Goal: Task Accomplishment & Management: Manage account settings

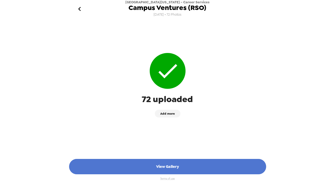
click at [189, 166] on button "View Gallery" at bounding box center [167, 166] width 197 height 15
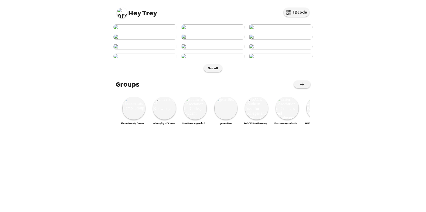
click at [120, 13] on img at bounding box center [122, 13] width 10 height 10
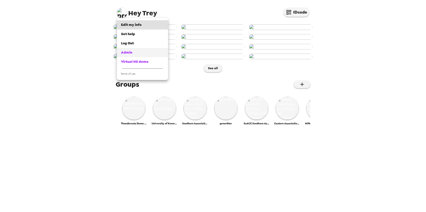
click at [133, 51] on div "Admin" at bounding box center [142, 52] width 43 height 5
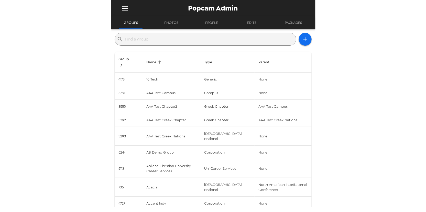
click at [171, 39] on input "text" at bounding box center [209, 39] width 169 height 8
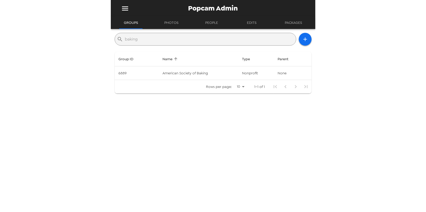
type input "baking"
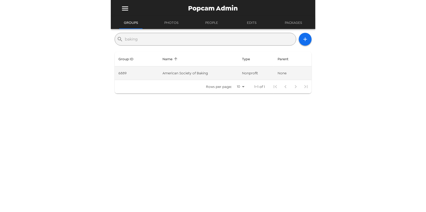
drag, startPoint x: 188, startPoint y: 80, endPoint x: 189, endPoint y: 77, distance: 3.1
click at [189, 78] on table "Group ID Name Type Parent 6889 American Society of Baking nonprofit None Rows p…" at bounding box center [213, 73] width 197 height 42
click at [189, 77] on td "American Society of Baking" at bounding box center [198, 73] width 80 height 14
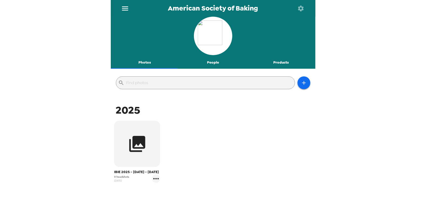
scroll to position [23, 0]
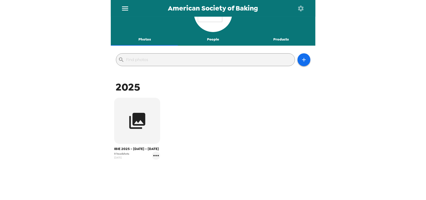
click at [206, 38] on button "People" at bounding box center [213, 39] width 68 height 12
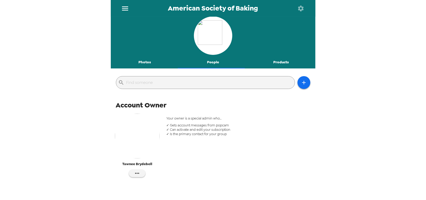
scroll to position [0, 0]
click at [144, 61] on button "Photos" at bounding box center [145, 62] width 68 height 12
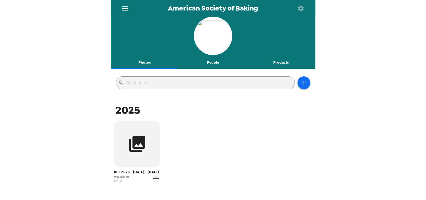
click at [206, 62] on button "People" at bounding box center [213, 62] width 68 height 12
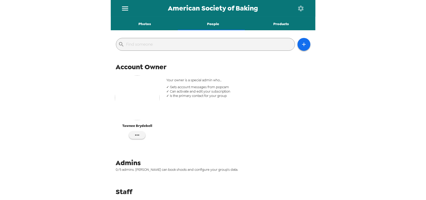
scroll to position [54, 0]
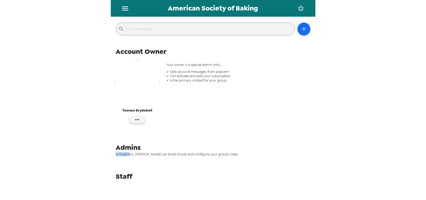
drag, startPoint x: 129, startPoint y: 154, endPoint x: 79, endPoint y: 153, distance: 50.4
click at [79, 153] on div "American Society of Baking Photos People Products ​ Account Owner Tawnee Brydeb…" at bounding box center [213, 100] width 426 height 200
click at [127, 155] on span "0/5 admins. [PERSON_NAME] can book shoots and configure your group’s data." at bounding box center [215, 154] width 198 height 4
click at [140, 118] on icon "button" at bounding box center [137, 119] width 6 height 6
click at [156, 147] on div at bounding box center [213, 100] width 426 height 200
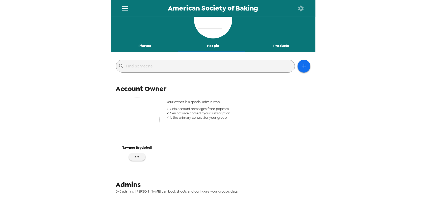
scroll to position [0, 0]
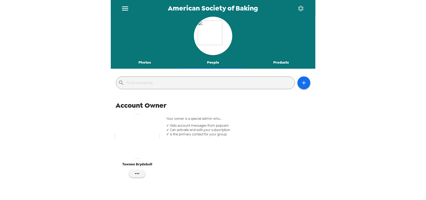
click at [144, 61] on button "Photos" at bounding box center [145, 62] width 68 height 12
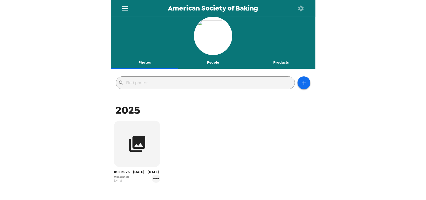
click at [129, 7] on button "menu" at bounding box center [125, 8] width 17 height 17
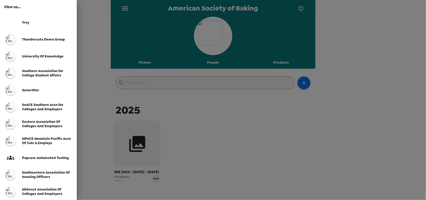
click at [38, 21] on div "Trey" at bounding box center [47, 22] width 51 height 4
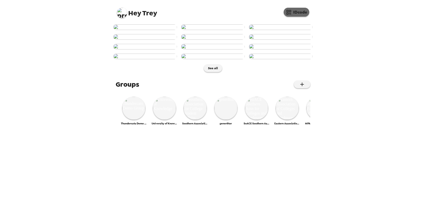
click at [298, 14] on button "IDcode" at bounding box center [297, 12] width 26 height 9
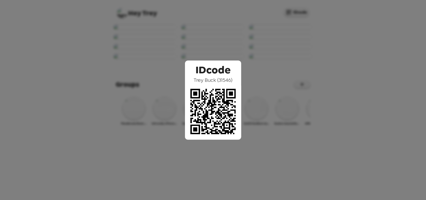
click at [173, 64] on div "IDcode Trey Buck ( 31546 )" at bounding box center [213, 100] width 426 height 200
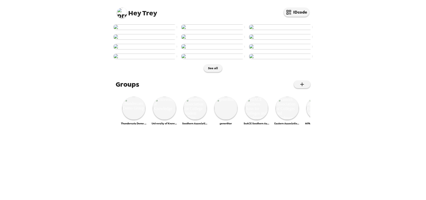
scroll to position [23, 0]
click at [302, 13] on button "IDcode" at bounding box center [297, 12] width 26 height 9
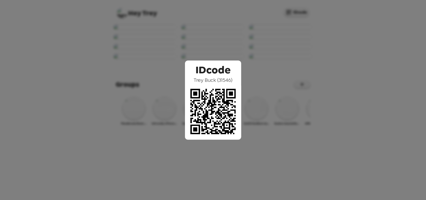
click at [153, 70] on div "IDcode Trey Buck ( 31546 )" at bounding box center [213, 100] width 426 height 200
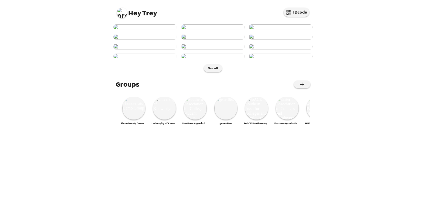
click at [154, 40] on img at bounding box center [145, 37] width 64 height 6
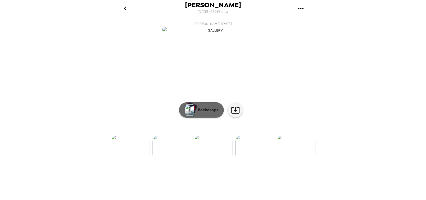
click at [203, 113] on p "Backdrops" at bounding box center [206, 110] width 23 height 6
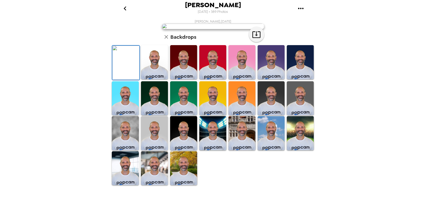
click at [126, 13] on button "go back" at bounding box center [125, 8] width 17 height 17
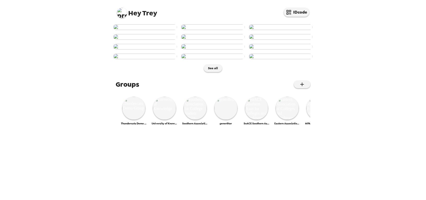
click at [121, 12] on img at bounding box center [122, 13] width 10 height 10
click at [254, 72] on div at bounding box center [213, 100] width 426 height 200
click at [125, 15] on img at bounding box center [122, 13] width 10 height 10
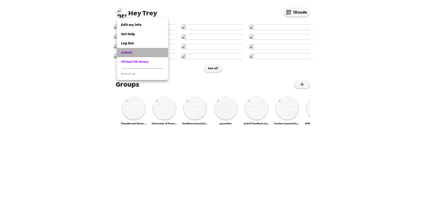
click at [130, 56] on link "Admin" at bounding box center [142, 52] width 51 height 9
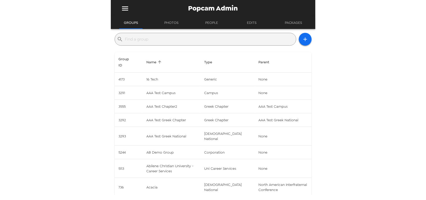
drag, startPoint x: 185, startPoint y: 39, endPoint x: 203, endPoint y: 15, distance: 30.3
click at [185, 39] on input "text" at bounding box center [209, 39] width 169 height 8
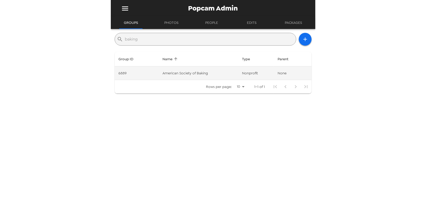
type input "baking"
click at [220, 71] on td "American Society of Baking" at bounding box center [198, 73] width 80 height 14
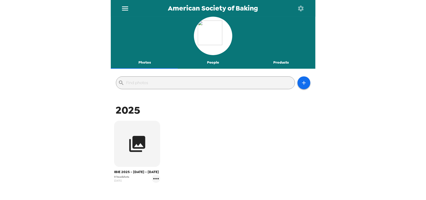
drag, startPoint x: 212, startPoint y: 63, endPoint x: 167, endPoint y: 124, distance: 76.3
click at [210, 120] on div "Photos People Products ​ 2025 IBIE 2025 - September 14 - 17 0 headshots 8/11/25" at bounding box center [213, 106] width 205 height 178
drag, startPoint x: 212, startPoint y: 58, endPoint x: 223, endPoint y: 66, distance: 13.6
click at [212, 59] on button "People" at bounding box center [213, 62] width 68 height 12
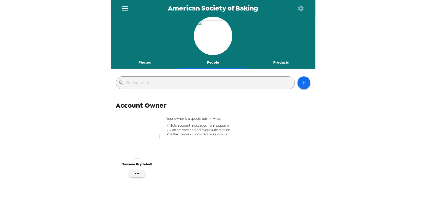
click at [149, 63] on button "Photos" at bounding box center [145, 62] width 68 height 12
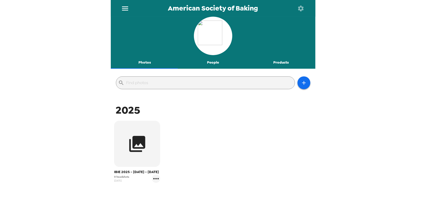
scroll to position [44, 0]
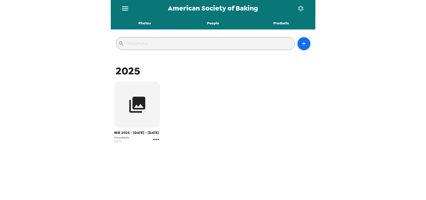
click at [157, 141] on icon "gallery menu" at bounding box center [156, 139] width 8 height 8
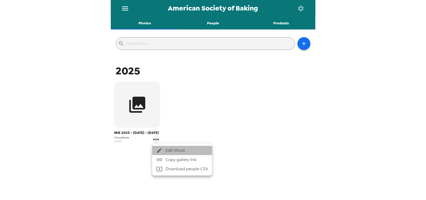
click at [179, 151] on span "Edit Shoot" at bounding box center [187, 150] width 42 height 6
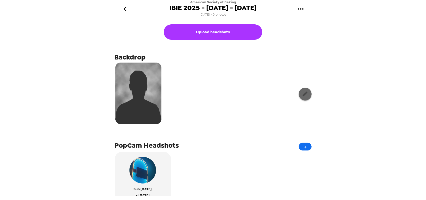
click at [305, 95] on button "button" at bounding box center [305, 94] width 13 height 13
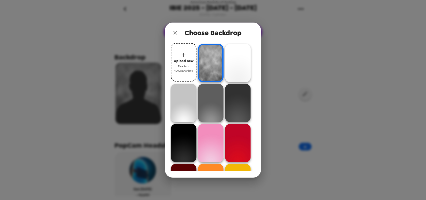
click at [177, 32] on icon "close" at bounding box center [175, 33] width 6 height 6
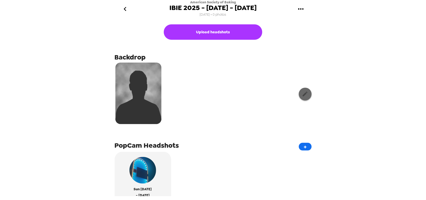
click at [302, 93] on icon "button" at bounding box center [305, 94] width 6 height 6
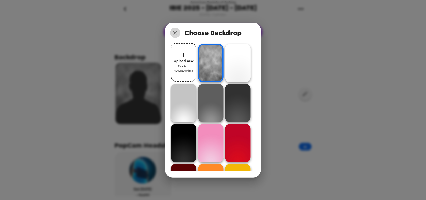
click at [174, 33] on icon "close" at bounding box center [175, 33] width 6 height 6
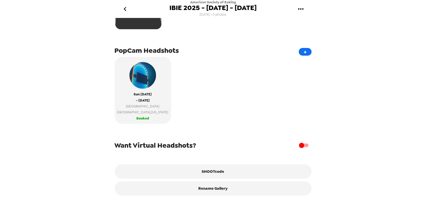
scroll to position [101, 0]
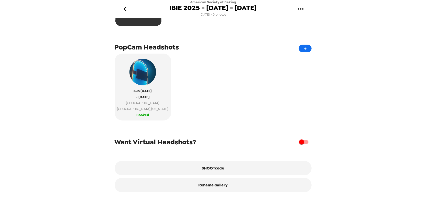
drag, startPoint x: 305, startPoint y: 47, endPoint x: 197, endPoint y: 79, distance: 112.8
click at [239, 67] on div "PopCam Headshots + Sun 9/14/25 - Wed 9/17/25 300 Convention Center Dr Las Vegas…" at bounding box center [213, 83] width 197 height 82
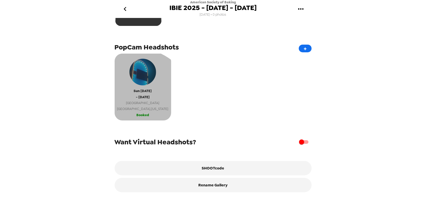
click at [136, 106] on span "Las Vegas , Nevada" at bounding box center [142, 109] width 51 height 6
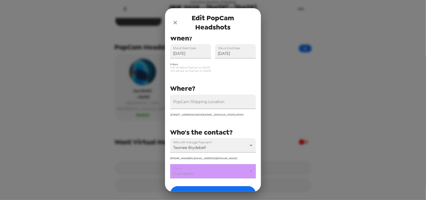
scroll to position [23, 0]
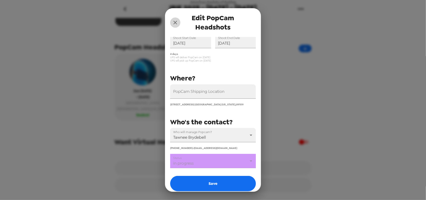
click at [177, 21] on icon "close" at bounding box center [175, 22] width 6 height 6
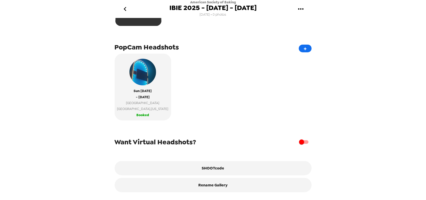
scroll to position [101, 0]
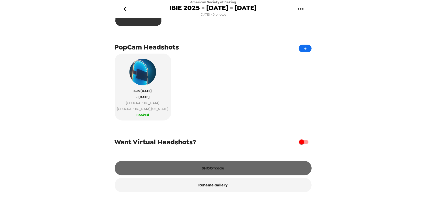
click at [215, 168] on button "SHOOTcode" at bounding box center [213, 168] width 197 height 14
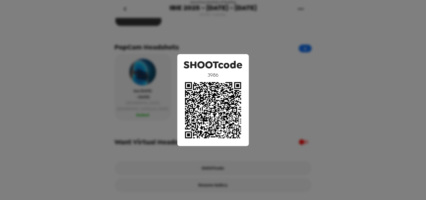
click at [230, 41] on div "SHOOTcode 3986" at bounding box center [213, 100] width 426 height 200
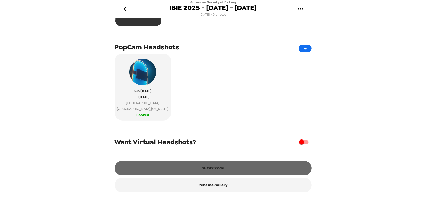
click at [229, 166] on button "SHOOTcode" at bounding box center [213, 168] width 197 height 14
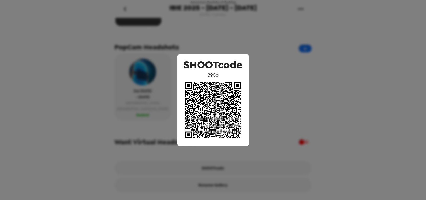
click at [166, 51] on div "SHOOTcode 3986" at bounding box center [213, 100] width 426 height 200
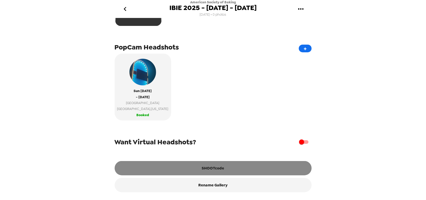
click at [217, 169] on button "SHOOTcode" at bounding box center [213, 168] width 197 height 14
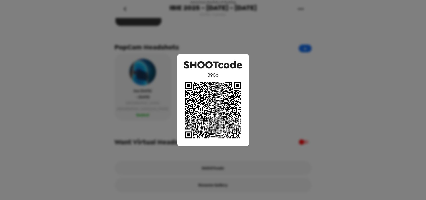
click at [147, 36] on div "SHOOTcode 3986" at bounding box center [213, 100] width 426 height 200
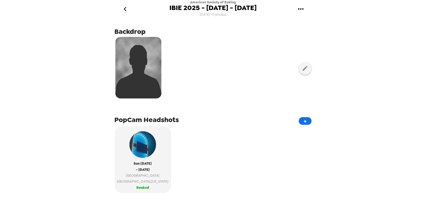
scroll to position [0, 0]
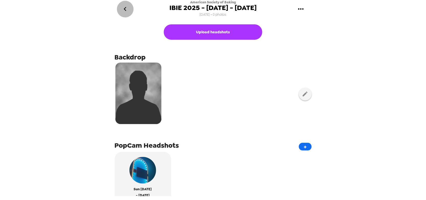
click at [123, 8] on icon "go back" at bounding box center [125, 9] width 8 height 8
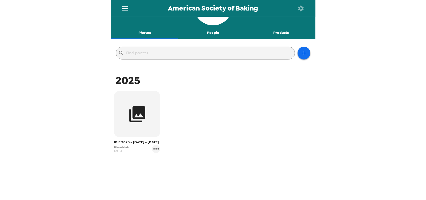
scroll to position [44, 0]
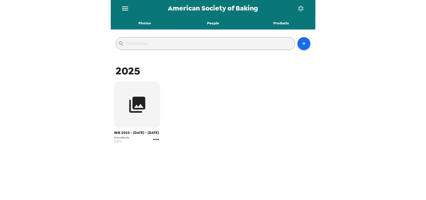
click at [158, 139] on icon "gallery menu" at bounding box center [156, 138] width 5 height 1
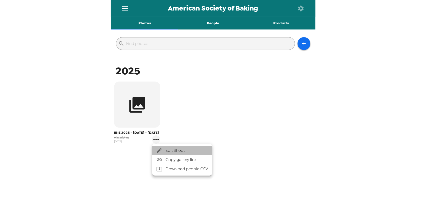
click at [182, 149] on span "Edit Shoot" at bounding box center [187, 150] width 42 height 6
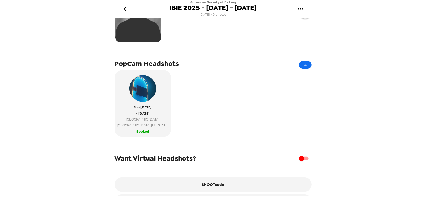
scroll to position [101, 0]
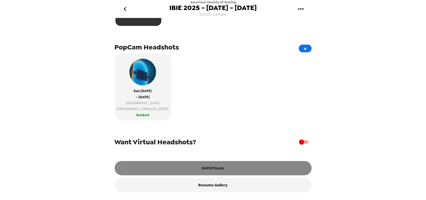
click at [221, 171] on button "SHOOTcode" at bounding box center [213, 168] width 197 height 14
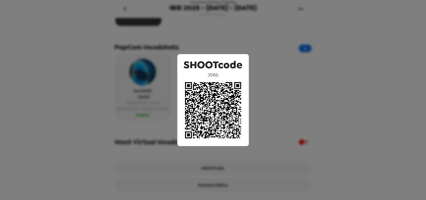
click at [213, 42] on div "SHOOTcode 3986" at bounding box center [213, 100] width 426 height 200
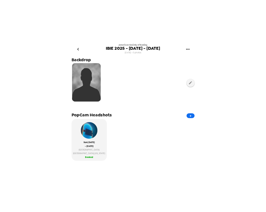
scroll to position [0, 0]
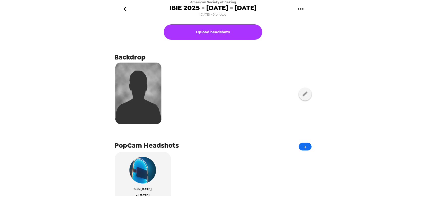
click at [126, 10] on icon "go back" at bounding box center [125, 9] width 8 height 8
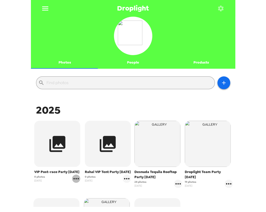
click at [79, 179] on icon "gallery menu" at bounding box center [76, 178] width 8 height 8
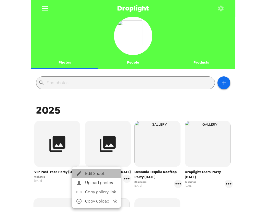
click at [89, 174] on span "Edit Shoot" at bounding box center [101, 173] width 32 height 6
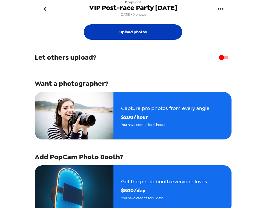
click at [138, 31] on button "Upload photos" at bounding box center [133, 31] width 99 height 15
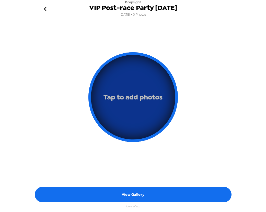
click at [141, 115] on button "Tap to add photos" at bounding box center [134, 97] width 90 height 90
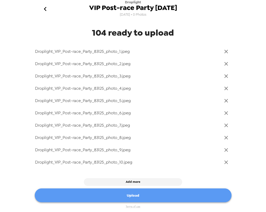
click at [151, 196] on button "Upload" at bounding box center [133, 195] width 197 height 14
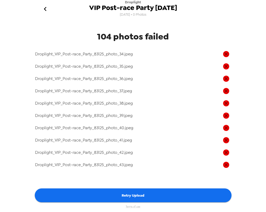
scroll to position [442, 0]
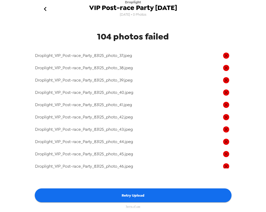
click at [45, 10] on icon "go back" at bounding box center [45, 9] width 8 height 8
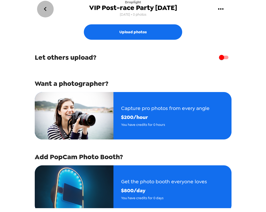
click at [43, 7] on icon "go back" at bounding box center [45, 9] width 8 height 8
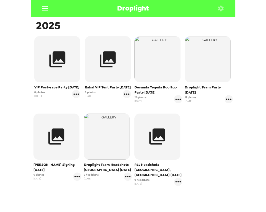
scroll to position [70, 0]
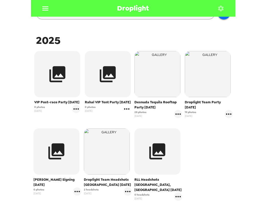
click at [127, 109] on icon "gallery menu" at bounding box center [127, 109] width 8 height 8
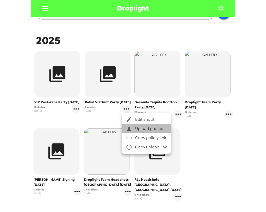
click at [134, 125] on div at bounding box center [130, 128] width 9 height 6
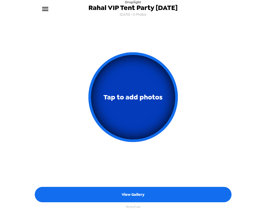
click at [127, 99] on span "Tap to add photos" at bounding box center [133, 97] width 59 height 12
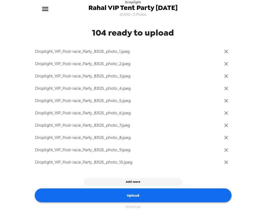
click at [141, 190] on button "Upload" at bounding box center [133, 195] width 197 height 14
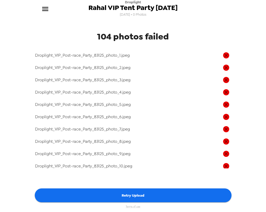
click at [42, 10] on icon "menu" at bounding box center [45, 9] width 8 height 8
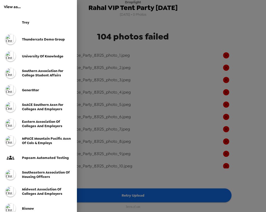
click at [179, 30] on div at bounding box center [133, 106] width 266 height 212
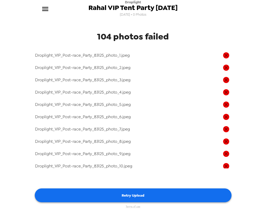
click at [148, 194] on button "Retry Upload" at bounding box center [133, 195] width 197 height 14
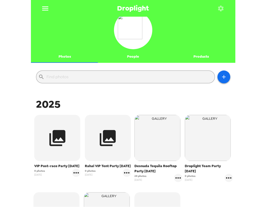
scroll to position [23, 0]
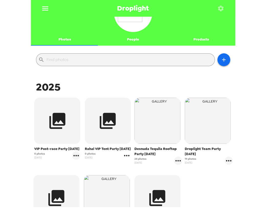
click at [127, 157] on icon "gallery menu" at bounding box center [127, 155] width 8 height 8
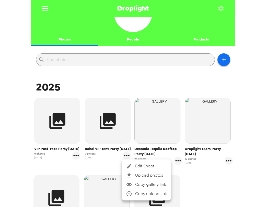
drag, startPoint x: 130, startPoint y: 164, endPoint x: 144, endPoint y: 177, distance: 18.8
click at [143, 178] on ul "Edit Shoot Upload photos Copy gallery link Copy upload link" at bounding box center [146, 179] width 49 height 41
click at [144, 176] on span "Upload photos" at bounding box center [151, 175] width 32 height 6
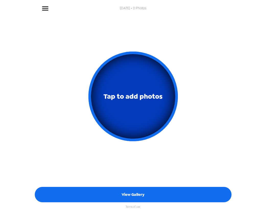
click at [149, 120] on button "Tap to add photos" at bounding box center [134, 96] width 90 height 90
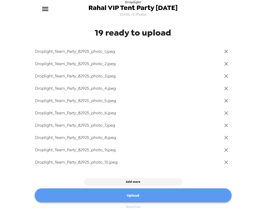
click at [136, 198] on button "Upload" at bounding box center [133, 195] width 197 height 14
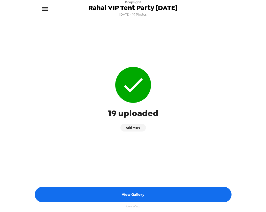
click at [47, 10] on icon "menu" at bounding box center [45, 9] width 8 height 8
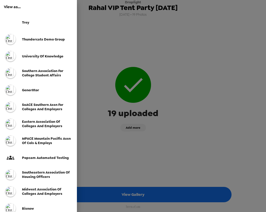
click at [163, 38] on div at bounding box center [133, 106] width 266 height 212
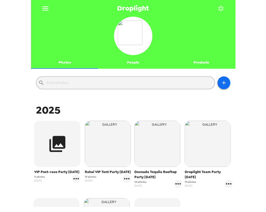
click at [49, 10] on icon "menu" at bounding box center [45, 8] width 8 height 8
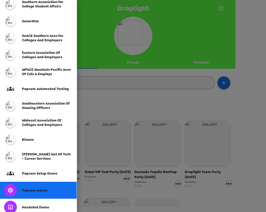
scroll to position [115, 0]
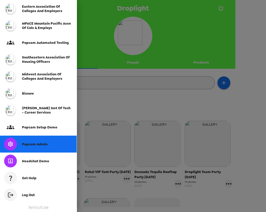
click at [41, 144] on span "Popcam Admin" at bounding box center [35, 144] width 26 height 4
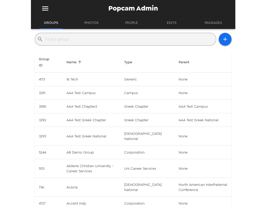
click at [85, 40] on input "text" at bounding box center [129, 39] width 169 height 8
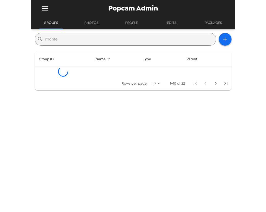
type input "monter"
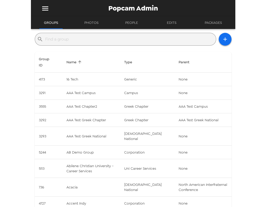
click at [192, 38] on input "text" at bounding box center [129, 39] width 169 height 8
click at [219, 39] on button "button" at bounding box center [225, 39] width 13 height 13
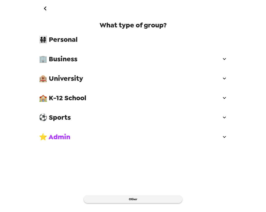
click at [79, 75] on span "🏨 University" at bounding box center [130, 78] width 183 height 9
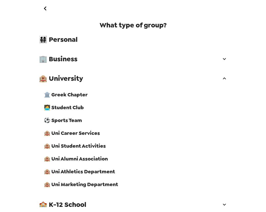
click at [81, 136] on span "🏨 Uni Career Services" at bounding box center [136, 132] width 184 height 7
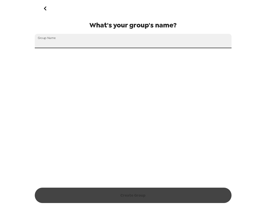
drag, startPoint x: 54, startPoint y: 40, endPoint x: 56, endPoint y: 40, distance: 2.6
click at [54, 40] on div "Group Name" at bounding box center [133, 41] width 197 height 14
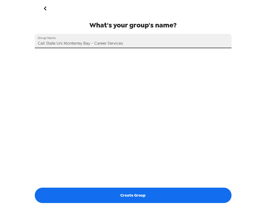
drag, startPoint x: 59, startPoint y: 43, endPoint x: 0, endPoint y: 41, distance: 58.9
click at [0, 41] on html "What's your group's name? Group Name Cali State Uni Monterrey Bay - Career Serv…" at bounding box center [133, 106] width 266 height 212
type input "Cali State Uni Monterrey Bay - Career Services"
click at [141, 92] on div "What's your group's name? Group Name Cali State Uni Monterrey Bay - Career Serv…" at bounding box center [133, 102] width 197 height 164
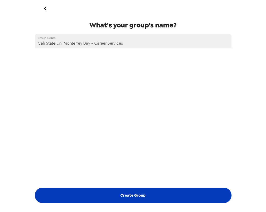
click at [143, 191] on button "Create Group" at bounding box center [133, 194] width 197 height 15
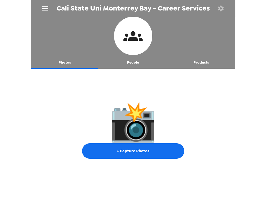
click at [221, 10] on icon "button" at bounding box center [221, 8] width 6 height 6
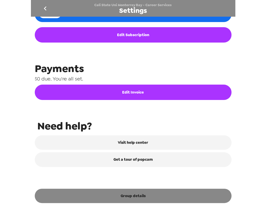
click at [136, 196] on button "Group details" at bounding box center [133, 195] width 197 height 14
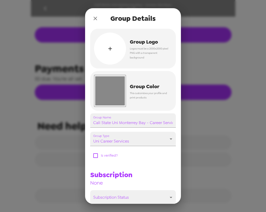
scroll to position [221, 0]
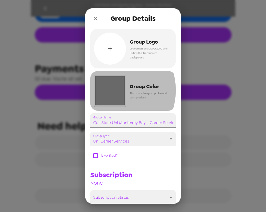
click at [111, 90] on input "#888888" at bounding box center [110, 91] width 32 height 32
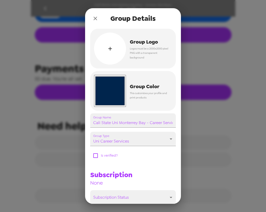
type input "#00254d"
click at [170, 69] on div "Group Logo Logos must be a 2000x2000 pixel PNG with a transparent background #0…" at bounding box center [133, 71] width 86 height 84
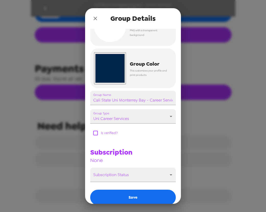
scroll to position [0, 0]
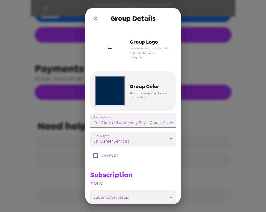
click at [117, 54] on div "button" at bounding box center [110, 48] width 32 height 32
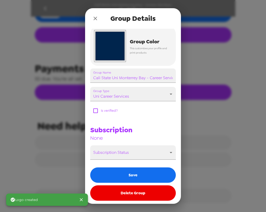
scroll to position [46, 0]
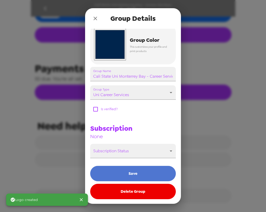
click at [136, 172] on button "Save" at bounding box center [133, 173] width 86 height 15
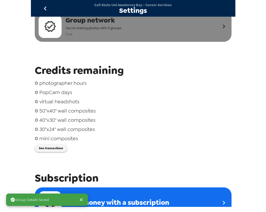
scroll to position [0, 0]
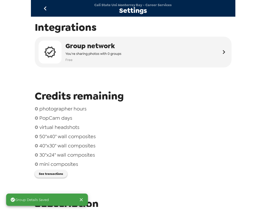
click at [46, 9] on icon "go back" at bounding box center [45, 8] width 8 height 8
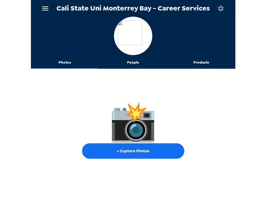
click at [131, 63] on button "People" at bounding box center [133, 62] width 68 height 12
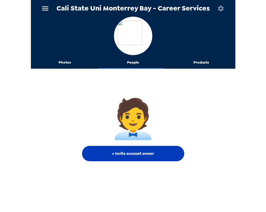
click at [139, 158] on button "+ Invite account owner" at bounding box center [133, 153] width 102 height 15
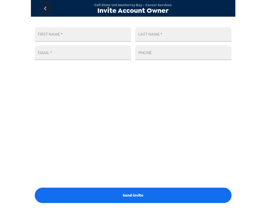
click at [41, 9] on icon "go back" at bounding box center [45, 8] width 8 height 8
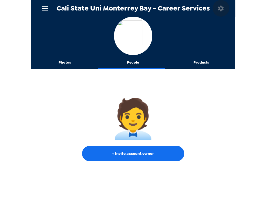
click at [220, 6] on button "button" at bounding box center [221, 8] width 17 height 17
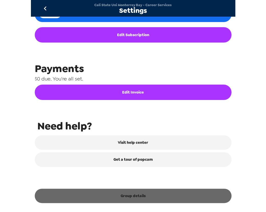
click at [142, 194] on button "Group details" at bounding box center [133, 195] width 197 height 14
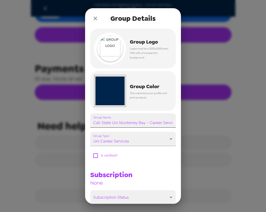
click at [134, 122] on input "Cali State Uni Monterrey Bay - Career Services" at bounding box center [133, 120] width 86 height 14
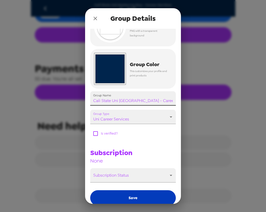
scroll to position [46, 0]
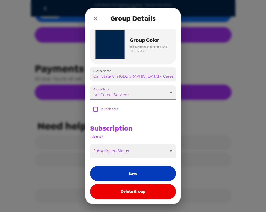
type input "Cali State Uni Monterey Bay - Career Services"
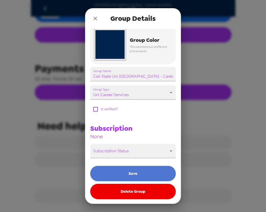
click at [136, 174] on button "Save" at bounding box center [133, 173] width 86 height 15
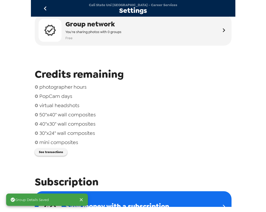
scroll to position [0, 0]
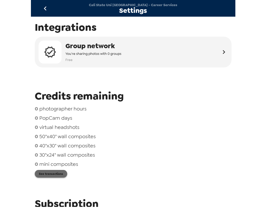
click at [63, 172] on button "See transactions" at bounding box center [51, 174] width 32 height 8
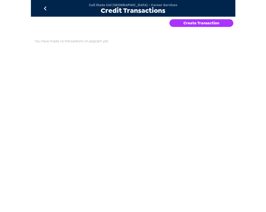
click at [207, 21] on button "Create Transaction" at bounding box center [202, 23] width 64 height 8
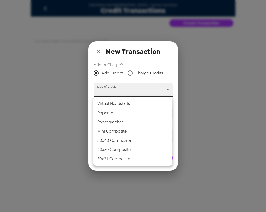
click at [125, 89] on body "Cali State Uni Monterey Bay - Career Services Credit Transactions Create Transa…" at bounding box center [133, 106] width 266 height 212
click at [117, 113] on li "Popcam" at bounding box center [132, 112] width 79 height 9
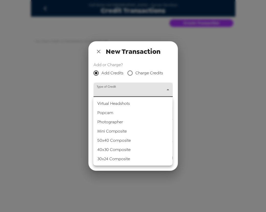
type input "popcam"
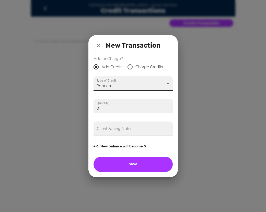
drag, startPoint x: 59, startPoint y: 107, endPoint x: 50, endPoint y: 112, distance: 9.6
click at [37, 107] on div "New Transaction Add or Charge? Add Credits Charge Credits Type of Credit Popcam…" at bounding box center [133, 106] width 266 height 212
type input "1"
click at [121, 132] on input "Client Facing Notes" at bounding box center [133, 128] width 79 height 14
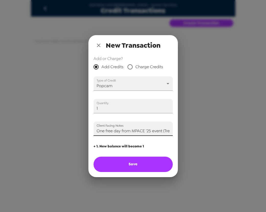
scroll to position [0, 3]
click at [110, 130] on input "One free day from MPACE '25 event (Trey)" at bounding box center [133, 128] width 79 height 14
type input "One free popcam day from MPACE '25 event (Trey)"
click at [130, 168] on button "Save" at bounding box center [133, 163] width 79 height 15
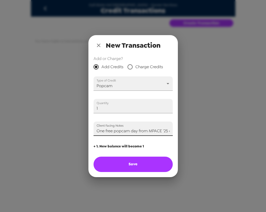
type input "0"
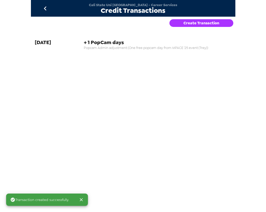
click at [40, 8] on button "go back" at bounding box center [45, 8] width 17 height 17
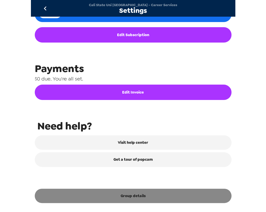
click at [136, 193] on button "Group details" at bounding box center [133, 195] width 197 height 14
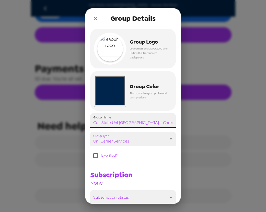
scroll to position [0, 7]
drag, startPoint x: 162, startPoint y: 122, endPoint x: 232, endPoint y: 129, distance: 70.2
click at [230, 128] on div "Group Details Group Logo Logos must be a 2000x2000 pixel PNG with a transparent…" at bounding box center [133, 106] width 266 height 212
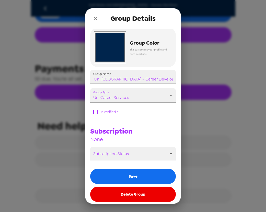
scroll to position [46, 0]
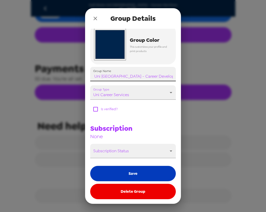
type input "Cali State Uni Monterey Bay - Career Development"
click at [139, 170] on button "Save" at bounding box center [133, 173] width 86 height 15
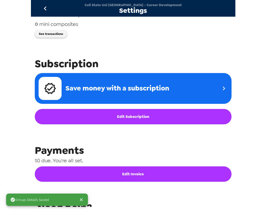
scroll to position [35, 0]
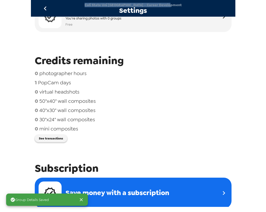
drag, startPoint x: 179, startPoint y: 4, endPoint x: 92, endPoint y: 3, distance: 87.0
click at [91, 3] on div "Cali State Uni Monterey Bay - Career Development Settings" at bounding box center [133, 8] width 205 height 17
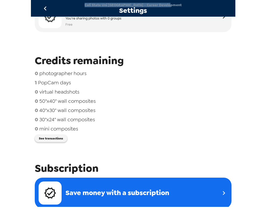
copy span "Cali State Uni Monterey Bay - Career Development"
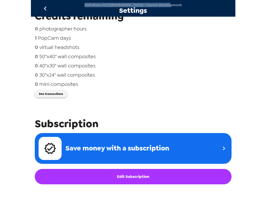
scroll to position [0, 0]
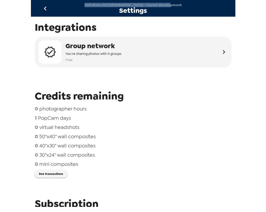
click at [45, 6] on icon "go back" at bounding box center [45, 8] width 8 height 8
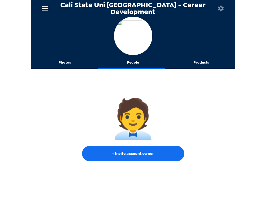
click at [129, 61] on button "People" at bounding box center [133, 62] width 68 height 12
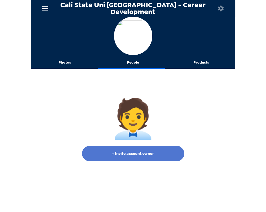
click at [148, 155] on button "+ Invite account owner" at bounding box center [133, 153] width 102 height 15
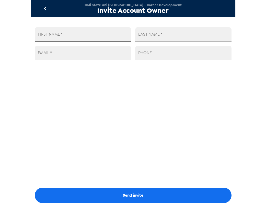
click at [87, 33] on input "FIRST NAME   *" at bounding box center [83, 34] width 96 height 14
type input "MArc"
type input "H"
type input "Marc"
type input "H"
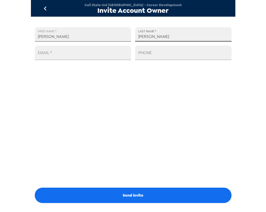
type input "Garcia"
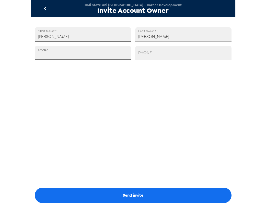
paste input "marcgarcia2@csumb.edu"
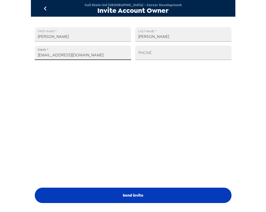
type input "marcgarcia2@csumb.edu"
click at [142, 191] on button "Send invite" at bounding box center [133, 194] width 197 height 15
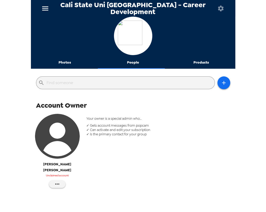
click at [45, 9] on icon "menu" at bounding box center [45, 8] width 8 height 8
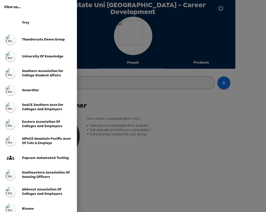
click at [135, 110] on div at bounding box center [133, 106] width 266 height 212
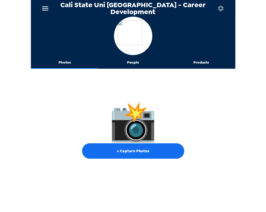
click at [135, 66] on button "People" at bounding box center [133, 62] width 68 height 12
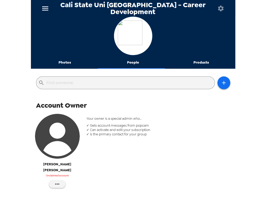
click at [46, 6] on icon "menu" at bounding box center [45, 8] width 8 height 8
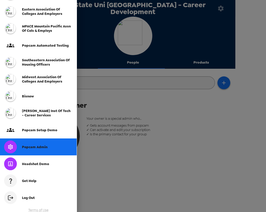
scroll to position [115, 0]
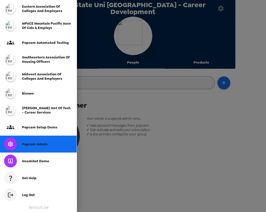
click at [50, 147] on div "Popcam Admin" at bounding box center [38, 143] width 77 height 17
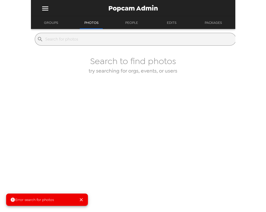
click at [54, 24] on button "Groups" at bounding box center [51, 23] width 24 height 12
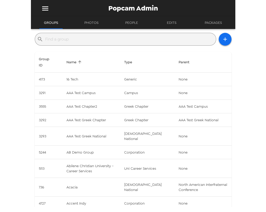
click at [63, 38] on input "text" at bounding box center [129, 39] width 169 height 8
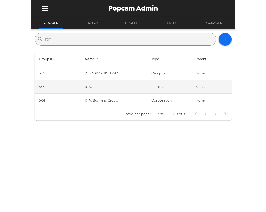
type input "rtm"
click at [129, 89] on td "RTM" at bounding box center [114, 87] width 67 height 14
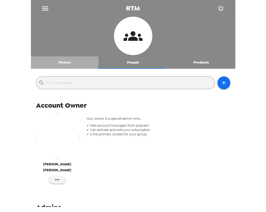
click at [61, 62] on button "Photos" at bounding box center [65, 62] width 68 height 12
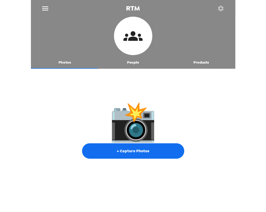
click at [140, 63] on button "People" at bounding box center [133, 62] width 68 height 12
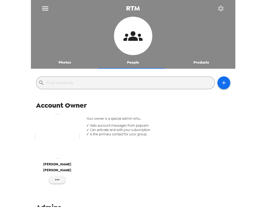
click at [222, 2] on button "button" at bounding box center [221, 8] width 17 height 17
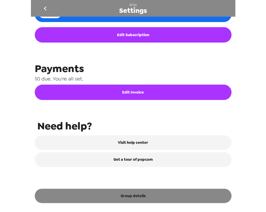
click at [161, 192] on button "Group details" at bounding box center [133, 195] width 197 height 14
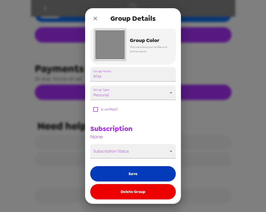
scroll to position [46, 0]
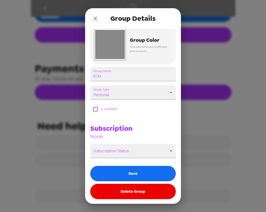
click at [147, 194] on button "Delete Group" at bounding box center [133, 190] width 86 height 15
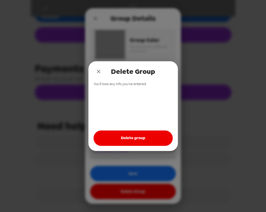
click at [138, 136] on button "Delete group" at bounding box center [133, 137] width 79 height 15
drag, startPoint x: 101, startPoint y: 70, endPoint x: 33, endPoint y: 6, distance: 92.7
click at [100, 70] on icon "close" at bounding box center [99, 71] width 6 height 6
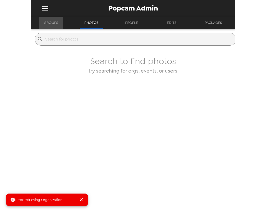
drag, startPoint x: 50, startPoint y: 21, endPoint x: 59, endPoint y: 28, distance: 10.8
click at [51, 24] on button "Groups" at bounding box center [51, 23] width 24 height 12
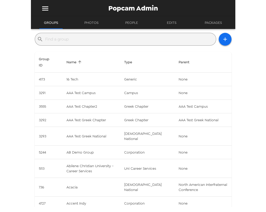
click at [65, 41] on input "text" at bounding box center [129, 39] width 169 height 8
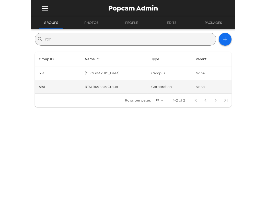
type input "rtm"
click at [127, 86] on td "RTM Business Group" at bounding box center [114, 87] width 67 height 14
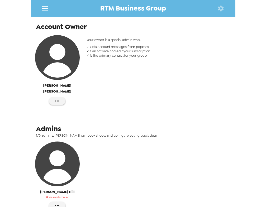
scroll to position [117, 0]
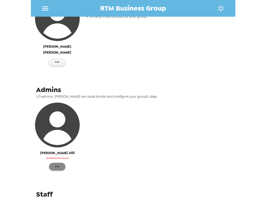
click at [57, 166] on icon "button" at bounding box center [57, 166] width 4 height 1
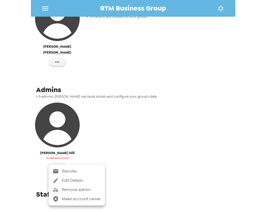
click at [84, 169] on span "Reinvite" at bounding box center [81, 171] width 39 height 6
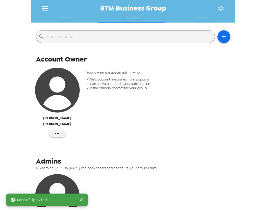
scroll to position [116, 0]
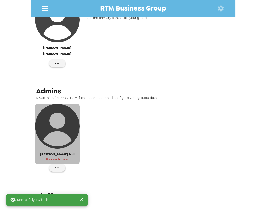
click at [46, 123] on img "button" at bounding box center [57, 126] width 45 height 45
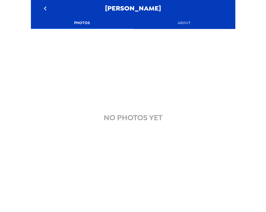
click at [190, 23] on button "About" at bounding box center [184, 23] width 102 height 12
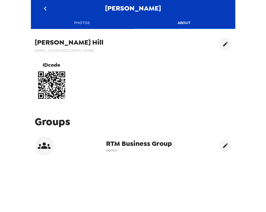
click at [224, 47] on div at bounding box center [226, 70] width 12 height 64
click at [222, 46] on button "edit" at bounding box center [226, 44] width 12 height 12
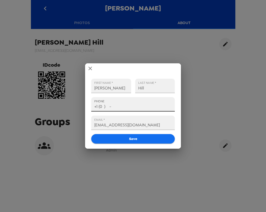
click at [116, 105] on input "+1 (0 ) -" at bounding box center [133, 104] width 84 height 14
drag, startPoint x: 121, startPoint y: 105, endPoint x: 68, endPoint y: 106, distance: 53.2
click at [68, 106] on div "FIRST NAME   * Sarah LAST NAME   * Hill PHONE +1 (0 ) - EMAIL   * shill@rtmbusi…" at bounding box center [133, 106] width 266 height 212
paste input "412) 427-6202"
type input "+1 (412) 427-6202"
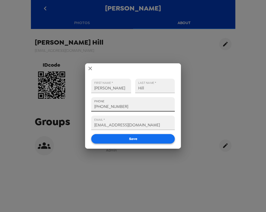
click at [136, 138] on button "Save" at bounding box center [133, 138] width 84 height 9
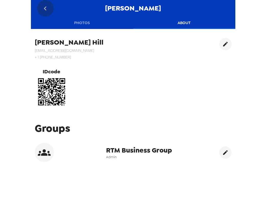
click at [49, 10] on icon "go back" at bounding box center [45, 8] width 8 height 8
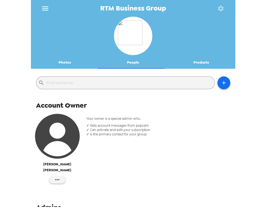
click at [69, 67] on button "Photos" at bounding box center [65, 62] width 68 height 12
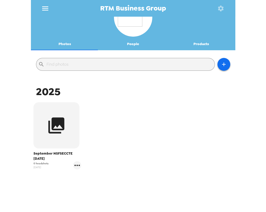
scroll to position [32, 0]
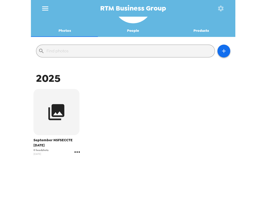
click at [79, 152] on icon "gallery menu" at bounding box center [77, 152] width 8 height 8
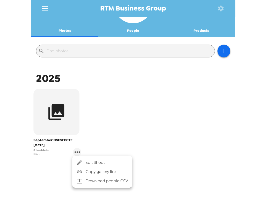
click at [102, 162] on span "Edit Shoot" at bounding box center [107, 162] width 42 height 6
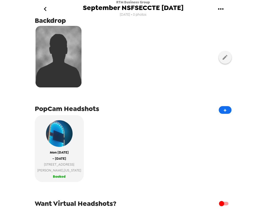
scroll to position [89, 0]
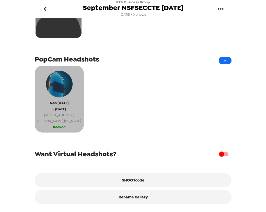
click at [63, 120] on span "Chandler , Arizona" at bounding box center [59, 121] width 44 height 6
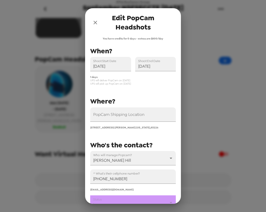
scroll to position [52, 0]
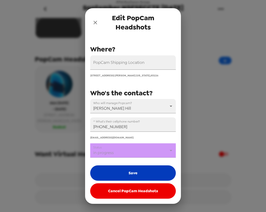
click at [135, 172] on button "Save" at bounding box center [133, 172] width 86 height 15
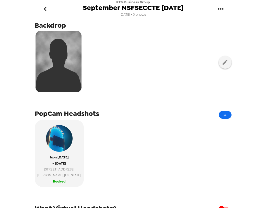
scroll to position [0, 0]
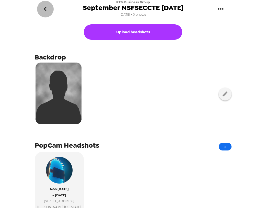
click at [46, 12] on icon "go back" at bounding box center [45, 9] width 8 height 8
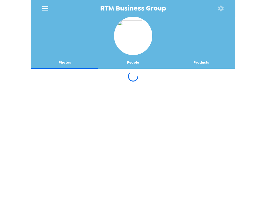
click at [128, 58] on button "People" at bounding box center [133, 62] width 68 height 12
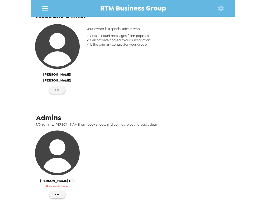
scroll to position [93, 0]
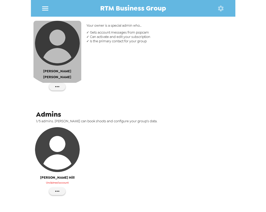
click at [61, 43] on img "button" at bounding box center [57, 43] width 45 height 45
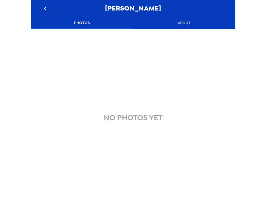
drag, startPoint x: 182, startPoint y: 24, endPoint x: 181, endPoint y: 28, distance: 4.4
click at [182, 24] on button "About" at bounding box center [184, 23] width 102 height 12
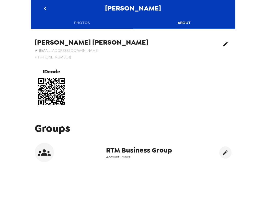
click at [223, 44] on icon "edit" at bounding box center [225, 44] width 5 height 5
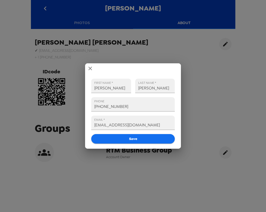
drag, startPoint x: 45, startPoint y: 108, endPoint x: 38, endPoint y: 107, distance: 6.1
click at [38, 107] on div "FIRST NAME   * Amanda LAST NAME   * Betz PHONE +1 (412) 427-6202 EMAIL   * aben…" at bounding box center [133, 106] width 266 height 212
paste input "646) 809-437"
type input "+1 (646) 809-4372"
click at [124, 139] on button "Save" at bounding box center [133, 138] width 84 height 9
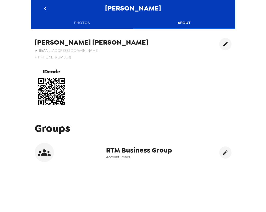
click at [45, 5] on button "go back" at bounding box center [45, 8] width 17 height 17
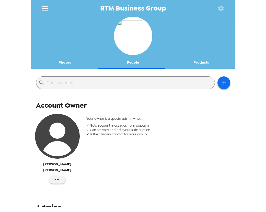
drag, startPoint x: 65, startPoint y: 60, endPoint x: 68, endPoint y: 62, distance: 3.4
click at [66, 60] on button "Photos" at bounding box center [65, 62] width 68 height 12
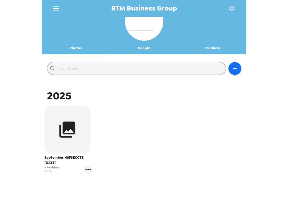
scroll to position [32, 0]
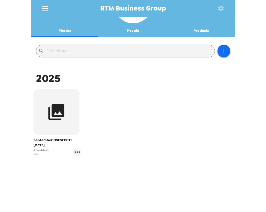
click at [81, 152] on div "September NSFSECCTE 9/15/25 0 headshots 8/20/25" at bounding box center [57, 123] width 51 height 70
click at [77, 152] on icon "gallery menu" at bounding box center [76, 151] width 5 height 1
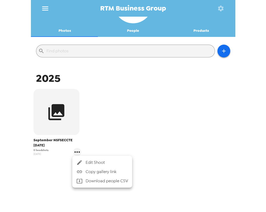
click at [95, 161] on span "Edit Shoot" at bounding box center [107, 162] width 42 height 6
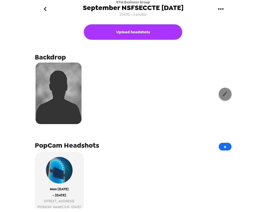
click at [224, 94] on icon "button" at bounding box center [225, 94] width 6 height 6
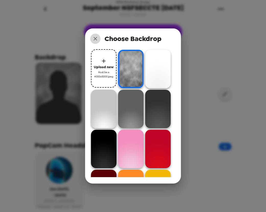
click at [97, 41] on icon "close" at bounding box center [95, 39] width 6 height 6
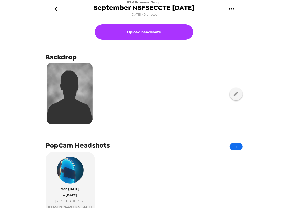
click at [56, 7] on icon "go back" at bounding box center [56, 9] width 3 height 4
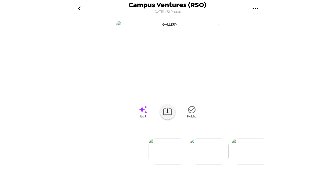
click at [82, 8] on icon "go back" at bounding box center [79, 8] width 8 height 8
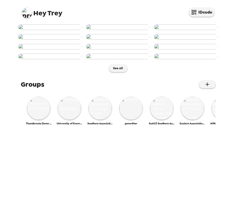
click at [27, 13] on img at bounding box center [27, 13] width 10 height 10
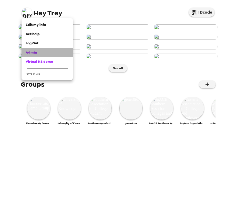
click at [46, 52] on div "Admin" at bounding box center [47, 52] width 43 height 5
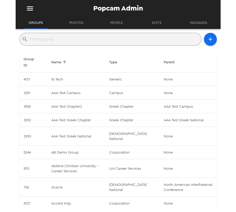
click at [95, 38] on input "text" at bounding box center [114, 39] width 169 height 8
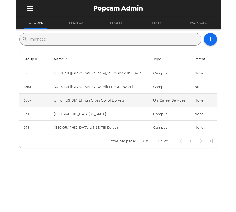
type input "minneso"
click at [105, 102] on td "Uni of [US_STATE] Twin Cities Col of Lib Arts" at bounding box center [99, 100] width 99 height 14
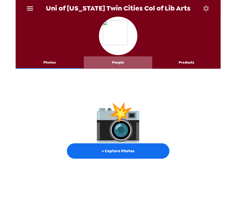
click at [119, 61] on button "People" at bounding box center [118, 62] width 68 height 12
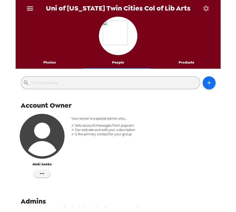
click at [54, 63] on button "Photos" at bounding box center [50, 62] width 68 height 12
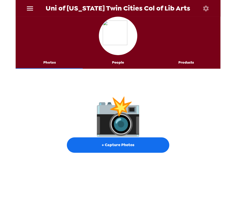
click at [30, 9] on icon "menu" at bounding box center [30, 8] width 8 height 8
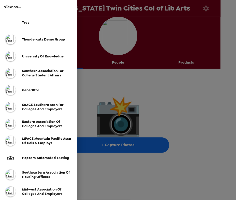
click at [142, 38] on div at bounding box center [118, 100] width 236 height 200
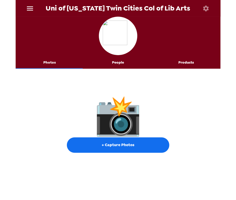
click at [106, 68] on button "People" at bounding box center [118, 62] width 68 height 12
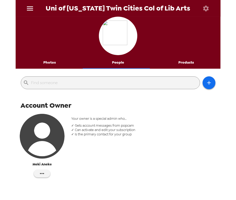
click at [54, 63] on button "Photos" at bounding box center [50, 62] width 68 height 12
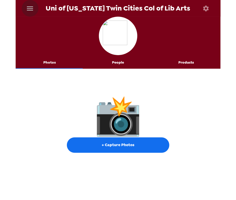
click at [31, 10] on icon "menu" at bounding box center [30, 8] width 8 height 8
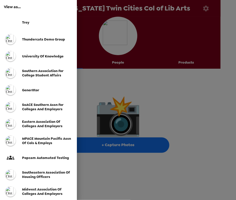
click at [31, 24] on div "Trey" at bounding box center [47, 22] width 51 height 4
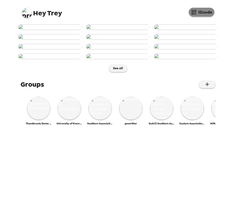
click at [203, 14] on button "IDcode" at bounding box center [202, 12] width 26 height 9
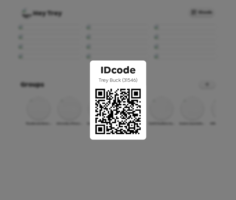
drag, startPoint x: 100, startPoint y: 79, endPoint x: 141, endPoint y: 80, distance: 42.0
click at [148, 79] on div "IDcode [PERSON_NAME] ( 31546 )" at bounding box center [118, 100] width 236 height 200
click at [105, 79] on span "[PERSON_NAME] ( 31546 )" at bounding box center [118, 80] width 39 height 7
click at [116, 78] on span "[PERSON_NAME] ( 31546 )" at bounding box center [118, 80] width 39 height 7
click at [191, 23] on div "IDcode [PERSON_NAME] ( 31546 )" at bounding box center [118, 100] width 236 height 200
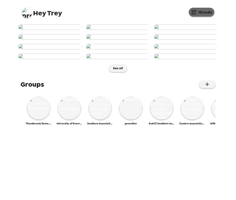
click at [206, 13] on button "IDcode" at bounding box center [202, 12] width 26 height 9
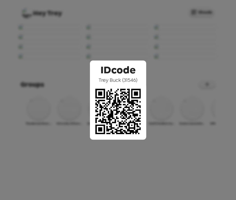
click at [136, 33] on div "IDcode [PERSON_NAME] ( 31546 )" at bounding box center [118, 100] width 236 height 200
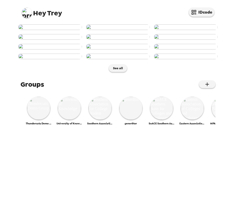
scroll to position [70, 0]
click at [58, 49] on img at bounding box center [50, 47] width 64 height 6
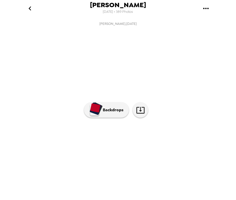
scroll to position [0, 248]
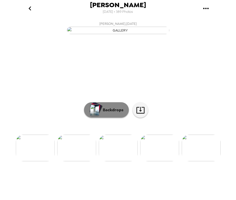
click at [99, 115] on div "button" at bounding box center [96, 108] width 13 height 13
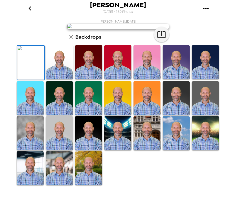
scroll to position [0, 0]
click at [29, 11] on icon "go back" at bounding box center [30, 8] width 8 height 8
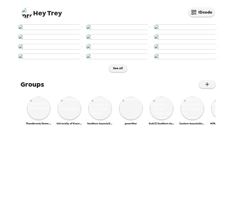
scroll to position [19, 0]
click at [33, 10] on span "Hey" at bounding box center [39, 12] width 13 height 9
click at [24, 16] on img at bounding box center [27, 13] width 10 height 10
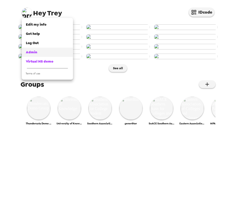
click at [39, 53] on div "Admin" at bounding box center [47, 52] width 43 height 5
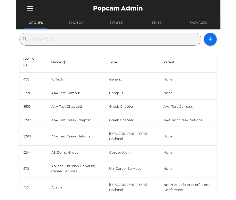
click at [100, 36] on input "text" at bounding box center [114, 39] width 169 height 8
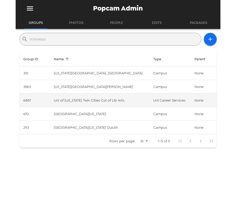
type input "minneso"
click at [124, 97] on td "Uni of [US_STATE] Twin Cities Col of Lib Arts" at bounding box center [99, 100] width 99 height 14
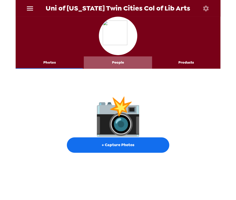
click at [118, 67] on button "People" at bounding box center [118, 62] width 68 height 12
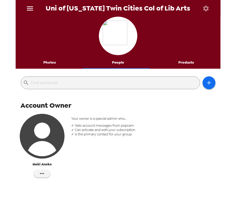
click at [51, 61] on button "Photos" at bounding box center [50, 62] width 68 height 12
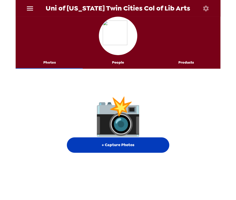
click at [110, 144] on button "+ Capture Photos" at bounding box center [118, 144] width 102 height 15
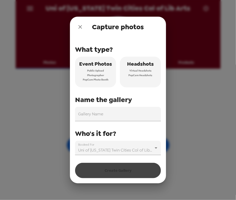
click at [139, 77] on span "PopCam Headshots" at bounding box center [140, 75] width 24 height 5
click at [124, 114] on input "Gallery Name" at bounding box center [118, 114] width 86 height 14
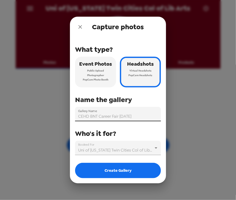
drag, startPoint x: 120, startPoint y: 116, endPoint x: 135, endPoint y: 119, distance: 15.2
click at [135, 119] on input "CEHD BNT Career Fair [DATE]" at bounding box center [118, 114] width 86 height 14
click at [134, 115] on input "CEHD BNT Career Fair [DATE]" at bounding box center [118, 114] width 86 height 14
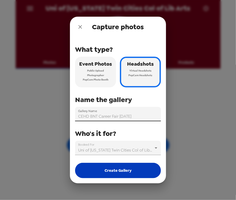
type input "CEHD BNT Career Fair [DATE]"
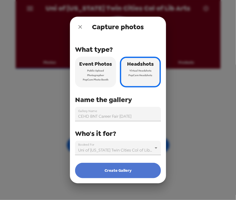
click at [125, 171] on button "Create Gallery" at bounding box center [118, 169] width 86 height 15
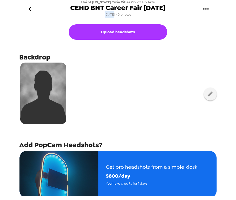
drag, startPoint x: 104, startPoint y: 14, endPoint x: 113, endPoint y: 15, distance: 9.2
click at [113, 15] on span "9/3/25 • 0 photos" at bounding box center [118, 14] width 27 height 7
click at [30, 6] on icon "go back" at bounding box center [30, 9] width 8 height 8
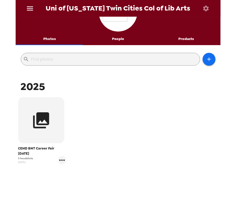
scroll to position [44, 0]
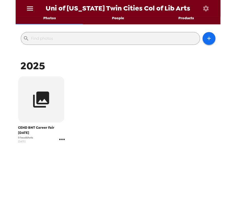
click at [60, 140] on icon "gallery menu" at bounding box center [62, 139] width 8 height 8
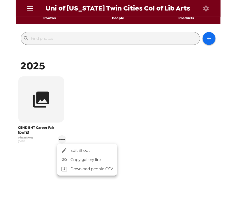
click at [82, 150] on span "Edit Shoot" at bounding box center [91, 150] width 42 height 6
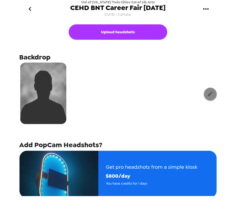
click at [204, 94] on button "button" at bounding box center [210, 94] width 13 height 13
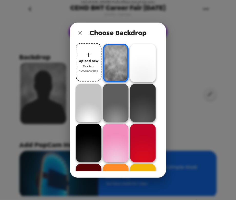
click at [78, 30] on icon "close" at bounding box center [80, 33] width 6 height 6
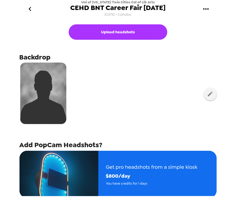
click at [31, 10] on icon "go back" at bounding box center [30, 9] width 8 height 8
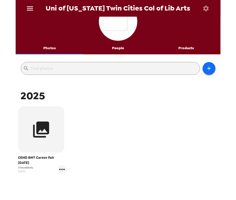
scroll to position [23, 0]
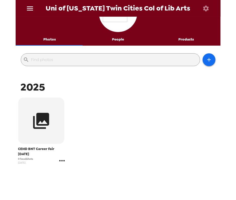
click at [62, 161] on icon "gallery menu" at bounding box center [62, 160] width 8 height 8
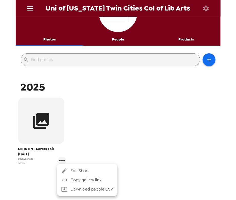
click at [72, 168] on span "Edit Shoot" at bounding box center [91, 170] width 42 height 6
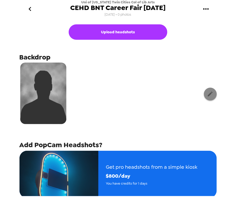
click at [207, 95] on icon "button" at bounding box center [210, 94] width 6 height 6
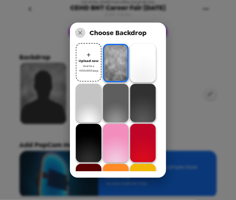
drag, startPoint x: 83, startPoint y: 34, endPoint x: 204, endPoint y: 79, distance: 128.6
click at [83, 34] on button "close" at bounding box center [80, 33] width 10 height 10
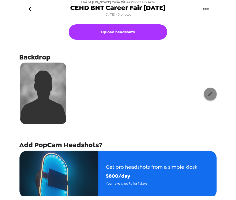
click at [207, 94] on icon "button" at bounding box center [209, 93] width 5 height 5
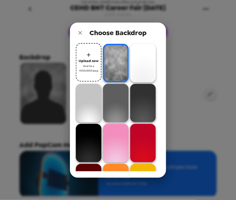
click at [143, 141] on img at bounding box center [143, 143] width 26 height 38
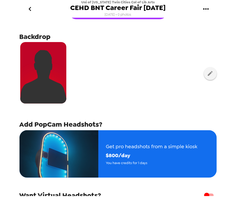
scroll to position [46, 0]
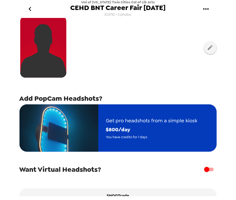
click at [104, 136] on div "Get pro headshots from a simple kiosk $ 800 /day You have credits for 1 days" at bounding box center [151, 127] width 107 height 39
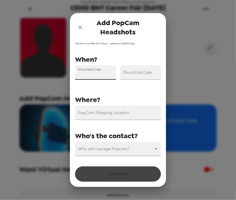
click at [101, 76] on input "Shoot Start Date" at bounding box center [95, 72] width 41 height 14
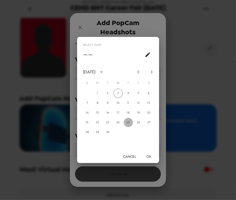
click at [128, 122] on button "25" at bounding box center [128, 122] width 9 height 9
type input "09/25/2025"
click at [150, 157] on button "OK" at bounding box center [148, 155] width 16 height 9
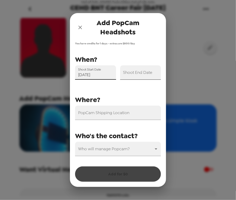
click at [142, 76] on input "Shoot End Date" at bounding box center [140, 72] width 41 height 14
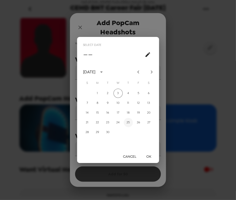
click at [129, 123] on button "25" at bounding box center [128, 122] width 9 height 9
type input "09/25/2025"
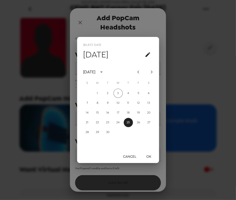
click at [150, 157] on button "OK" at bounding box center [148, 155] width 16 height 9
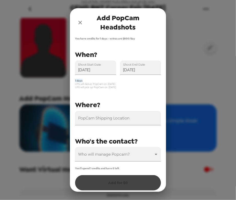
drag, startPoint x: 83, startPoint y: 81, endPoint x: 72, endPoint y: 81, distance: 10.8
click at [72, 81] on div "1 days UPS will deliver PopCam on 9/24/25 UPS will pick up PopCam on 9/26/25" at bounding box center [116, 82] width 90 height 14
click at [104, 82] on span "UPS will deliver PopCam on 9/24/25" at bounding box center [118, 83] width 86 height 3
drag, startPoint x: 93, startPoint y: 81, endPoint x: 112, endPoint y: 81, distance: 18.7
click at [112, 81] on span "1 days" at bounding box center [118, 80] width 86 height 3
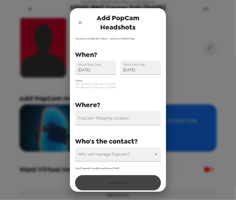
drag, startPoint x: 95, startPoint y: 84, endPoint x: 116, endPoint y: 83, distance: 21.3
click at [116, 83] on span "UPS will deliver PopCam on 9/24/25" at bounding box center [118, 83] width 86 height 3
click at [112, 85] on span "UPS will deliver PopCam on 9/24/25" at bounding box center [118, 83] width 86 height 3
drag, startPoint x: 105, startPoint y: 84, endPoint x: 120, endPoint y: 84, distance: 15.1
click at [120, 84] on span "UPS will deliver PopCam on 9/24/25" at bounding box center [118, 83] width 86 height 3
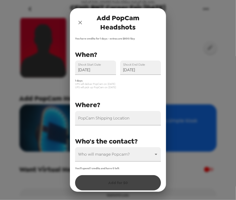
click at [112, 85] on span "UPS will pick up PopCam on 9/26/25" at bounding box center [118, 86] width 86 height 3
drag, startPoint x: 120, startPoint y: 88, endPoint x: 96, endPoint y: 88, distance: 24.3
click at [96, 88] on span "UPS will pick up PopCam on 9/26/25" at bounding box center [118, 86] width 86 height 3
click at [108, 86] on span "UPS will pick up PopCam on 9/26/25" at bounding box center [118, 86] width 86 height 3
click at [137, 72] on div "PopCam Shipping Location Shoot Start Date 09/25/2025 Shoot End Date 09/25/2025 …" at bounding box center [116, 105] width 90 height 112
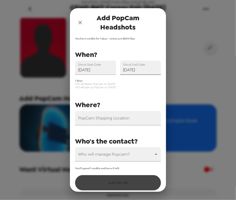
click at [138, 69] on input "09/25/2025" at bounding box center [140, 67] width 41 height 14
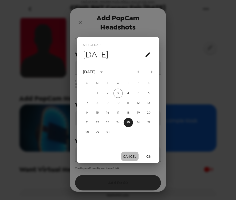
click at [129, 157] on button "Cancel" at bounding box center [129, 155] width 17 height 9
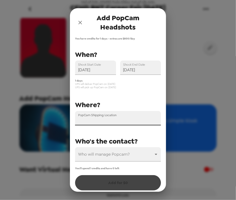
click at [118, 120] on input "PopCam Shipping Location" at bounding box center [118, 118] width 86 height 14
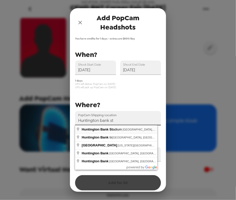
type input "Huntington Bank Stadium, 23rd Avenue Southeast, Minneapolis, MN, USA"
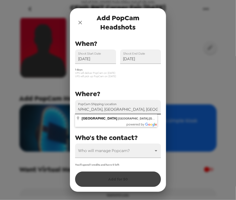
scroll to position [0, 58]
drag, startPoint x: 123, startPoint y: 109, endPoint x: 130, endPoint y: 110, distance: 6.7
click at [155, 110] on input "Huntington Bank Stadium, 23rd Avenue Southeast, Minneapolis, MN, USA" at bounding box center [118, 107] width 86 height 14
click at [110, 110] on input "Huntington Bank Stadium, 23rd Avenue Southeast, Minneapolis, MN, USA" at bounding box center [118, 107] width 86 height 14
click at [115, 108] on input "Huntington Bank Stadium, 23rd Avenue Southeast, Minneapolis, MN, USA" at bounding box center [118, 107] width 86 height 14
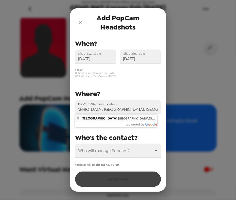
scroll to position [0, 0]
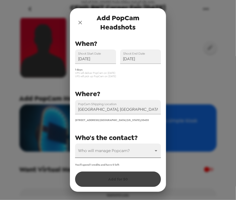
click at [95, 149] on body "Uni of Minnesota Twin Cities Col of Lib Arts CEHD BNT Career Fair 9/25/25 9/3/2…" at bounding box center [118, 100] width 236 height 200
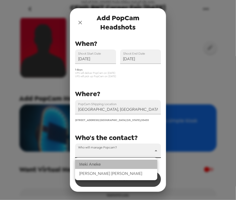
click at [94, 165] on li "Meki Aneke" at bounding box center [116, 163] width 82 height 9
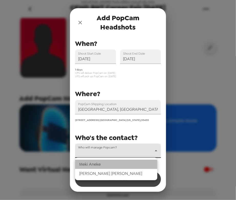
type input "69330"
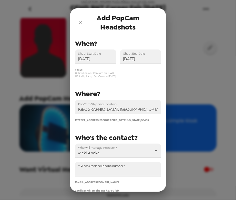
click at [100, 171] on input "^ What's their cellphone number?" at bounding box center [118, 169] width 86 height 14
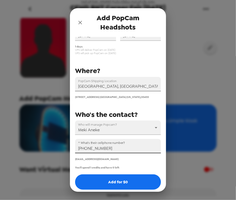
scroll to position [37, 0]
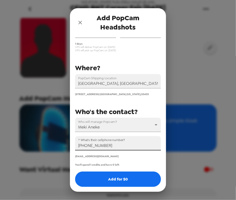
type input "+1 (414) 861-8700"
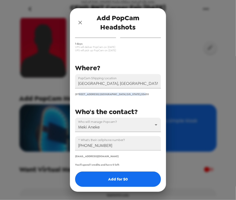
drag, startPoint x: 80, startPoint y: 94, endPoint x: 145, endPoint y: 95, distance: 65.0
click at [144, 95] on span "420 23rd Avenue Southeast Minneapolis Minnesota , 55455" at bounding box center [112, 93] width 74 height 3
drag, startPoint x: 80, startPoint y: 165, endPoint x: 101, endPoint y: 163, distance: 20.8
click at [101, 163] on span "You'll spend 1 credits and have 0 left" at bounding box center [97, 164] width 44 height 3
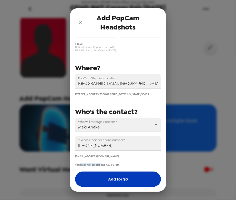
click at [118, 181] on button "Add for $ 0" at bounding box center [118, 178] width 86 height 15
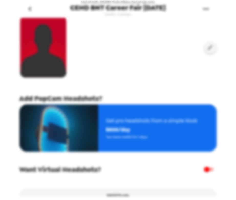
scroll to position [8, 0]
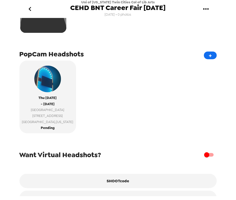
scroll to position [107, 0]
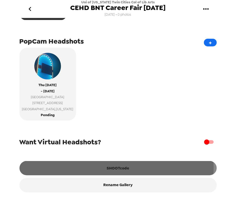
click at [113, 168] on button "SHOOTcode" at bounding box center [117, 168] width 197 height 14
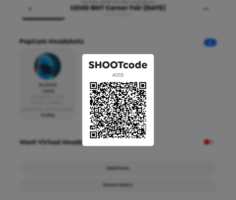
click at [103, 39] on div "SHOOTcode 4055" at bounding box center [118, 100] width 236 height 200
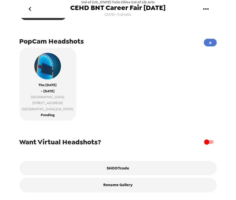
click at [210, 41] on button "+" at bounding box center [210, 43] width 13 height 8
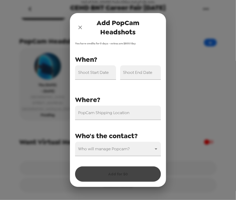
click at [102, 73] on input "Shoot Start Date" at bounding box center [95, 72] width 41 height 14
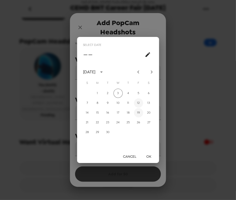
click at [141, 103] on button "12" at bounding box center [138, 102] width 9 height 9
click at [151, 74] on icon "Next month" at bounding box center [151, 72] width 6 height 6
click at [126, 104] on button "9" at bounding box center [128, 102] width 9 height 9
type input "[DATE]"
click at [148, 156] on button "OK" at bounding box center [148, 155] width 16 height 9
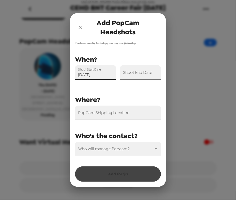
click at [146, 74] on input "Shoot End Date" at bounding box center [140, 72] width 41 height 14
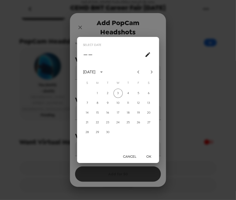
click at [150, 69] on icon "Next month" at bounding box center [151, 72] width 6 height 6
click at [131, 111] on button "16" at bounding box center [128, 112] width 9 height 9
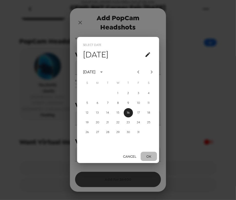
drag, startPoint x: 148, startPoint y: 155, endPoint x: 135, endPoint y: 151, distance: 13.8
click at [148, 155] on button "OK" at bounding box center [148, 155] width 16 height 9
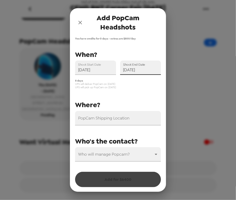
click at [140, 71] on input "10/16/2025" at bounding box center [140, 67] width 41 height 14
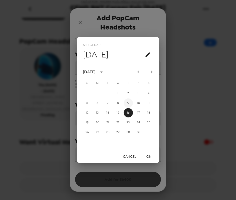
click at [130, 102] on button "9" at bounding box center [128, 102] width 9 height 9
type input "10/09/2025"
click at [147, 152] on button "OK" at bounding box center [148, 155] width 16 height 9
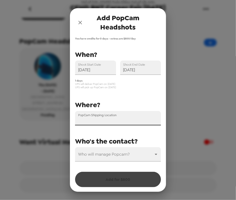
click at [111, 121] on input "PopCam Shipping Location" at bounding box center [118, 118] width 86 height 14
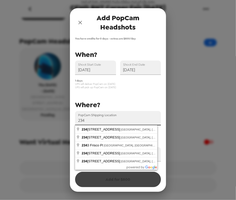
type input "2345 Enterprise Park Place, Indianapolis, IN, USA"
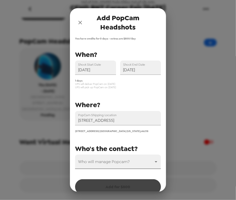
click at [113, 159] on body "Uni of Minnesota Twin Cities Col of Lib Arts CEHD BNT Career Fair 9/25/25 9/3/2…" at bounding box center [118, 100] width 236 height 200
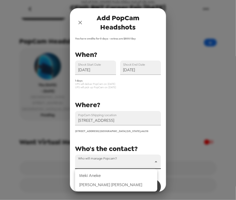
click at [113, 175] on li "Meki Aneke" at bounding box center [116, 175] width 82 height 9
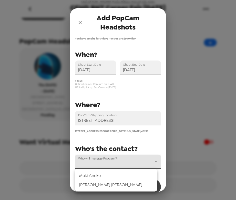
type input "69330"
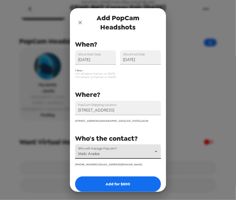
scroll to position [15, 0]
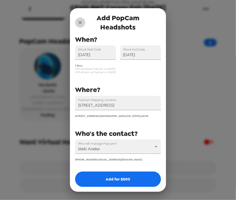
click at [77, 24] on icon "close" at bounding box center [80, 22] width 6 height 6
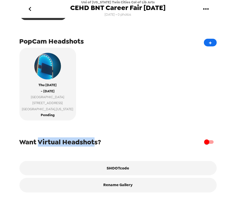
drag, startPoint x: 40, startPoint y: 143, endPoint x: 95, endPoint y: 141, distance: 55.5
click at [95, 141] on span "Want Virtual Headshots?" at bounding box center [60, 141] width 82 height 9
click at [95, 144] on span "Want Virtual Headshots?" at bounding box center [60, 141] width 82 height 9
click at [94, 141] on span "Want Virtual Headshots?" at bounding box center [60, 141] width 82 height 9
click at [74, 147] on div "Want Virtual Headshots? SHOOTcode Rename Gallery" at bounding box center [117, 158] width 197 height 68
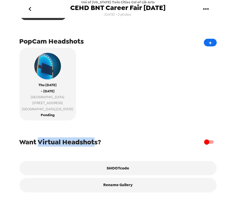
click at [70, 146] on span "Want Virtual Headshots?" at bounding box center [60, 141] width 82 height 9
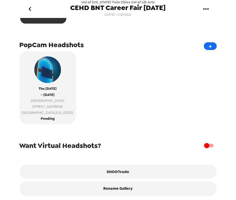
scroll to position [107, 0]
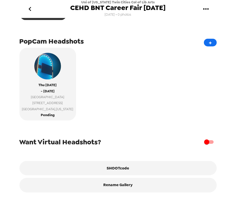
click at [207, 138] on input "checkbox" at bounding box center [206, 142] width 29 height 10
checkbox input "true"
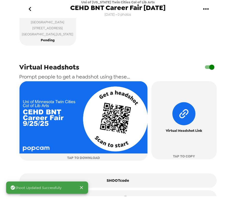
scroll to position [193, 0]
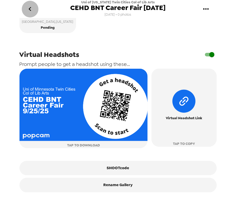
click at [30, 9] on icon "go back" at bounding box center [30, 9] width 8 height 8
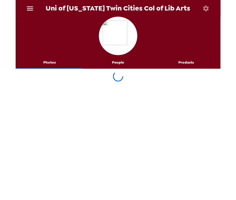
click at [26, 8] on icon "menu" at bounding box center [30, 8] width 8 height 8
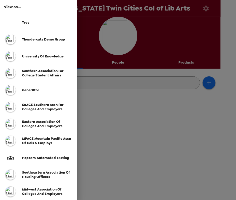
click at [47, 112] on div "SoACE Southern Assn for Colleges and Employers" at bounding box center [38, 106] width 77 height 17
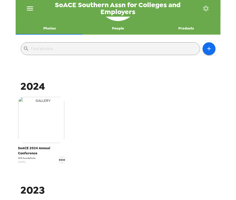
scroll to position [46, 0]
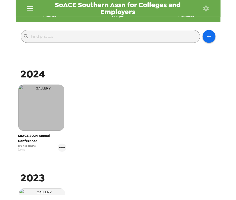
click at [51, 103] on img "button" at bounding box center [41, 107] width 46 height 46
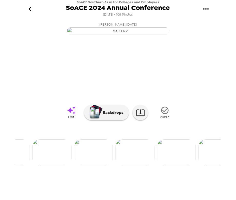
click at [97, 166] on img at bounding box center [93, 152] width 39 height 27
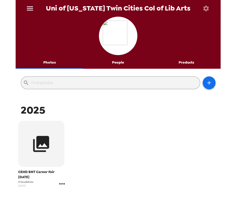
click at [61, 186] on icon "gallery menu" at bounding box center [62, 183] width 8 height 8
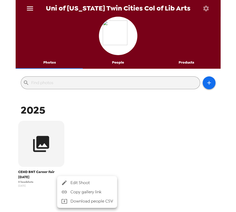
click at [73, 185] on span "Edit Shoot" at bounding box center [91, 182] width 42 height 6
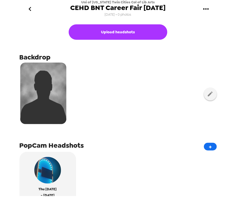
click at [36, 11] on button "go back" at bounding box center [30, 9] width 17 height 17
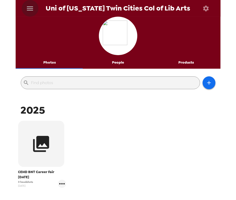
click at [28, 9] on icon "menu" at bounding box center [30, 8] width 8 height 8
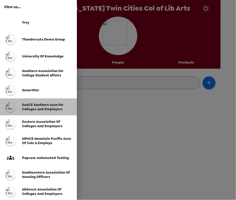
click at [48, 105] on span "SoACE Southern Assn for Colleges and Employers" at bounding box center [42, 106] width 41 height 9
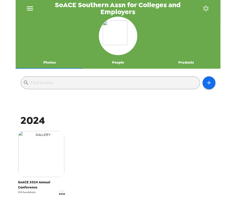
click at [32, 141] on img "button" at bounding box center [41, 154] width 46 height 46
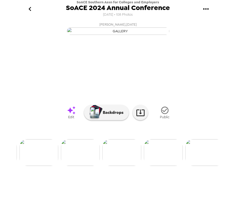
click at [79, 166] on img at bounding box center [80, 152] width 39 height 27
click at [40, 166] on img at bounding box center [35, 152] width 39 height 27
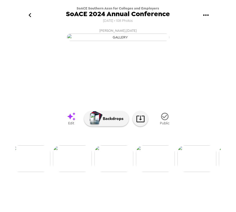
scroll to position [0, 212]
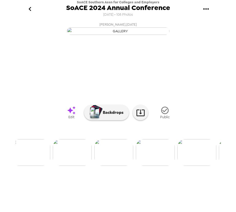
click at [24, 8] on button "go back" at bounding box center [30, 9] width 17 height 17
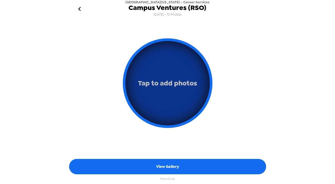
click at [169, 99] on button "Tap to add photos" at bounding box center [168, 83] width 90 height 90
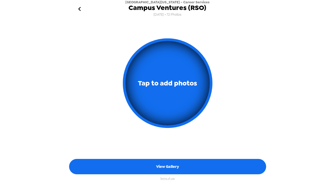
click at [78, 4] on button "go back" at bounding box center [79, 9] width 17 height 17
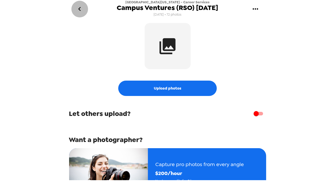
click at [78, 6] on icon "go back" at bounding box center [79, 9] width 8 height 8
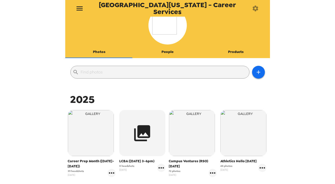
scroll to position [23, 0]
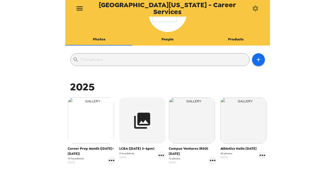
click at [88, 114] on img "button" at bounding box center [91, 120] width 46 height 46
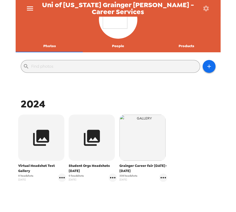
scroll to position [32, 0]
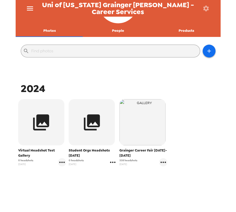
click at [112, 164] on icon "gallery menu" at bounding box center [112, 162] width 8 height 8
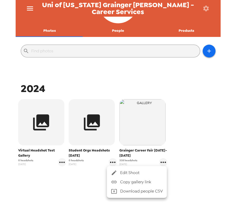
click at [115, 171] on icon at bounding box center [114, 172] width 6 height 6
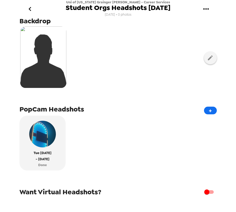
scroll to position [70, 0]
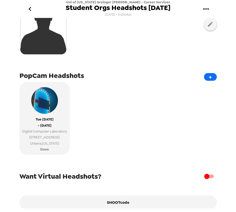
click at [27, 7] on icon "go back" at bounding box center [30, 9] width 8 height 8
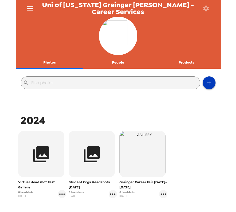
click at [206, 84] on icon "button" at bounding box center [209, 83] width 6 height 6
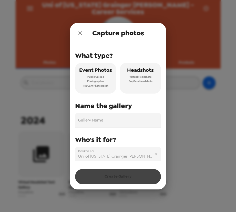
drag, startPoint x: 138, startPoint y: 79, endPoint x: 128, endPoint y: 96, distance: 19.6
click at [136, 80] on span "PopCam Headshots" at bounding box center [140, 81] width 24 height 5
click at [118, 123] on input "Gallery Name" at bounding box center [118, 120] width 86 height 14
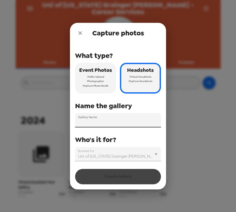
click at [108, 123] on input "Gallery Name" at bounding box center [118, 120] width 86 height 14
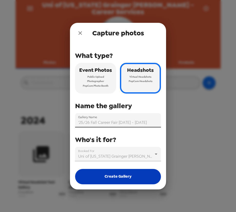
type input "'25/26 Fall Career Fair [DATE] - [DATE]"
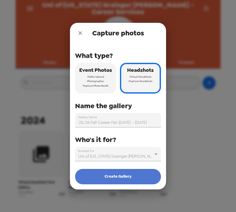
click at [109, 174] on button "Create Gallery" at bounding box center [118, 176] width 86 height 15
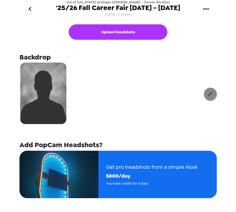
click at [207, 94] on icon "button" at bounding box center [209, 93] width 5 height 5
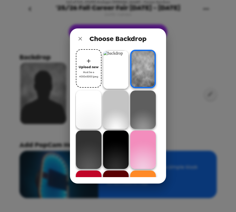
click at [117, 68] on img at bounding box center [116, 69] width 26 height 38
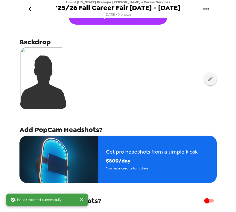
scroll to position [23, 0]
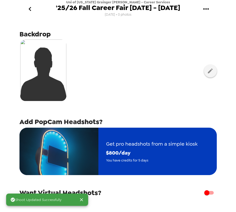
click at [149, 166] on div "Get pro headshots from a simple kiosk $ 800 /day You have credits for 5 days" at bounding box center [151, 151] width 107 height 39
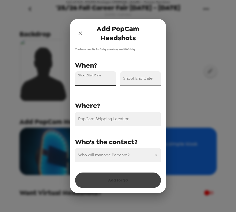
click at [104, 75] on div "Shoot Start Date" at bounding box center [95, 78] width 41 height 14
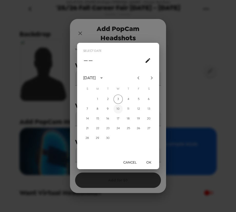
click at [116, 109] on button "10" at bounding box center [117, 108] width 9 height 9
type input "[DATE]"
click at [148, 163] on button "OK" at bounding box center [148, 161] width 16 height 9
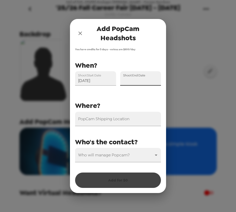
click at [145, 80] on input "Shoot End Date" at bounding box center [140, 78] width 41 height 14
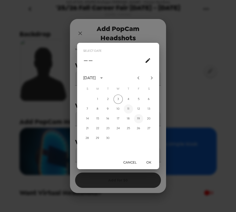
drag, startPoint x: 128, startPoint y: 108, endPoint x: 134, endPoint y: 120, distance: 13.3
click at [128, 110] on button "11" at bounding box center [128, 108] width 9 height 9
type input "[DATE]"
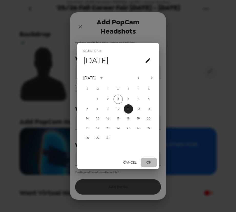
click at [149, 161] on button "OK" at bounding box center [148, 161] width 16 height 9
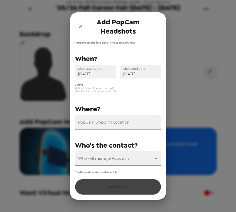
click at [124, 124] on input "PopCam Shipping Location" at bounding box center [118, 122] width 86 height 14
paste input "[STREET_ADDRESS]"
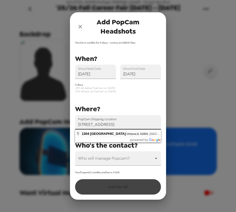
type input "[STREET_ADDRESS]"
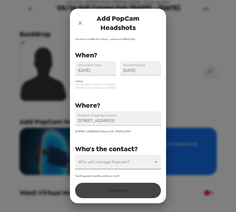
click at [123, 163] on body "Uni of Illinois Grainger CoE - Career Services '25/26 Fall Career Fair 9/10 - 9…" at bounding box center [118, 106] width 236 height 212
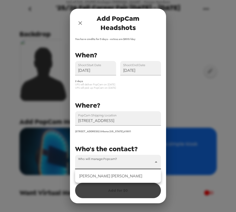
click at [120, 176] on li "[PERSON_NAME]" at bounding box center [118, 175] width 86 height 9
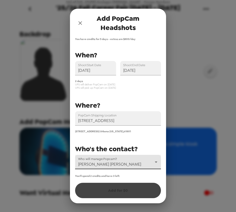
type input "43673"
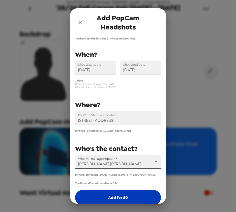
click at [116, 202] on button "Add for $ 0" at bounding box center [118, 197] width 86 height 15
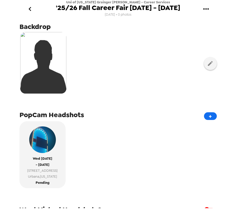
scroll to position [46, 0]
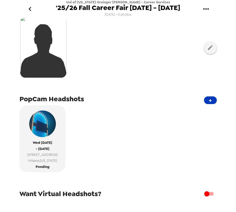
click at [208, 100] on button "+" at bounding box center [210, 100] width 13 height 8
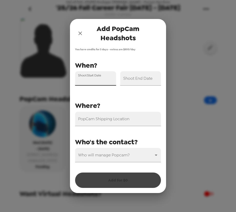
click at [110, 81] on input "Shoot Start Date" at bounding box center [95, 78] width 41 height 14
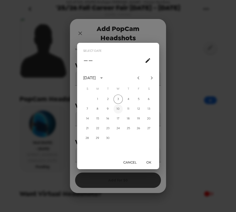
click at [117, 109] on button "10" at bounding box center [117, 108] width 9 height 9
type input "[DATE]"
click at [149, 162] on button "OK" at bounding box center [148, 161] width 16 height 9
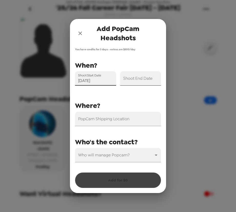
click at [148, 81] on input "Shoot End Date" at bounding box center [140, 78] width 41 height 14
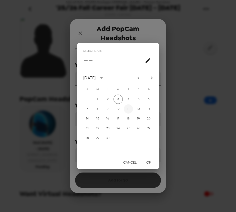
click at [129, 110] on button "11" at bounding box center [128, 108] width 9 height 9
type input "09/11/2025"
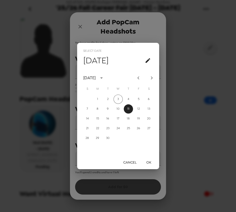
click at [151, 160] on button "OK" at bounding box center [148, 161] width 16 height 9
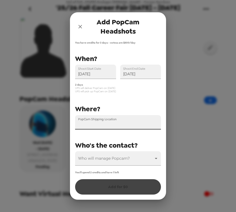
click at [116, 124] on input "PopCam Shipping Location" at bounding box center [118, 122] width 86 height 14
paste input "1304 W. Springfield Avenue Urbana, IL 61801"
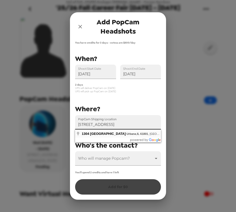
type input "1304 West Springfield Avenue, Urbana, IL 61801, USA"
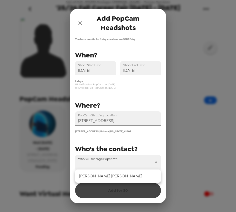
click at [106, 164] on body "Uni of Illinois Grainger CoE - Career Services '25/26 Fall Career Fair 9/10 - 9…" at bounding box center [118, 106] width 236 height 212
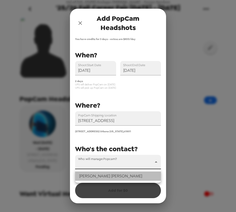
click at [104, 178] on li "Leigh Deusinger" at bounding box center [118, 175] width 86 height 9
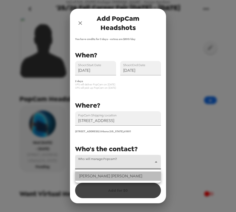
type input "43673"
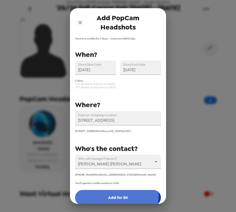
click at [105, 196] on button "Add for $ 0" at bounding box center [118, 197] width 86 height 15
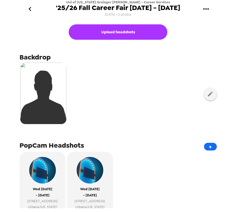
click at [30, 5] on button "go back" at bounding box center [30, 9] width 17 height 17
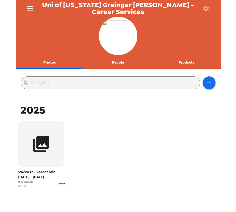
click at [62, 184] on icon "gallery menu" at bounding box center [62, 183] width 8 height 8
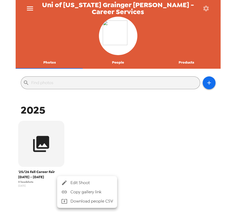
click at [86, 183] on span "Edit Shoot" at bounding box center [91, 182] width 42 height 6
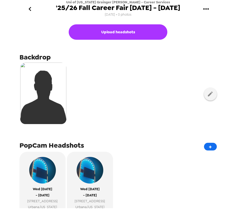
click at [127, 87] on div at bounding box center [117, 94] width 197 height 64
click at [29, 10] on icon "go back" at bounding box center [30, 9] width 8 height 8
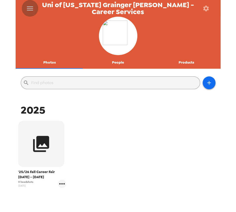
click at [30, 10] on icon "menu" at bounding box center [30, 8] width 6 height 4
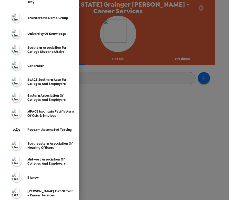
scroll to position [93, 0]
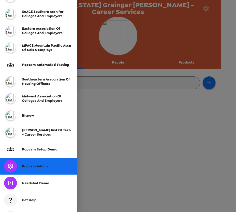
click at [42, 166] on span "Popcam Admin" at bounding box center [35, 166] width 26 height 4
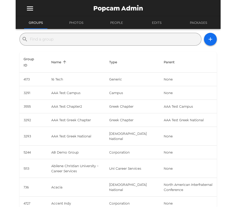
drag, startPoint x: 78, startPoint y: 37, endPoint x: 79, endPoint y: 35, distance: 2.9
click at [78, 37] on input "text" at bounding box center [114, 39] width 169 height 8
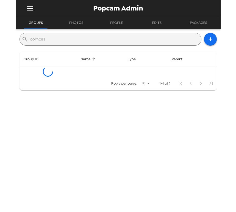
type input "comcast"
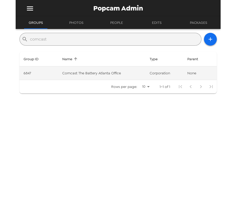
click at [110, 72] on td "Comcast The Battery Atlanta Office" at bounding box center [101, 73] width 87 height 14
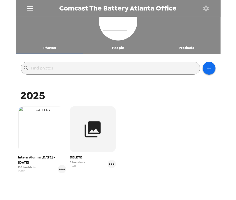
scroll to position [23, 0]
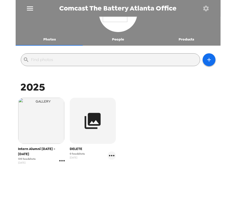
click at [61, 156] on icon "gallery menu" at bounding box center [62, 160] width 8 height 8
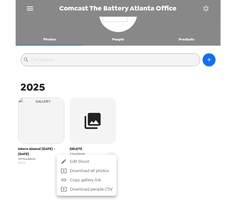
click at [74, 160] on span "Edit Shoot" at bounding box center [91, 161] width 42 height 6
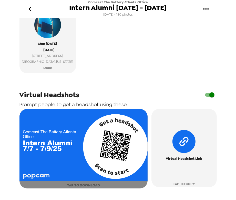
scroll to position [233, 0]
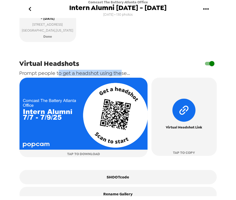
drag, startPoint x: 57, startPoint y: 77, endPoint x: 120, endPoint y: 79, distance: 63.0
click at [120, 76] on span "Prompt people to get a headshot using these..." at bounding box center [74, 73] width 111 height 7
click at [111, 75] on span "Prompt people to get a headshot using these..." at bounding box center [74, 73] width 111 height 7
click at [28, 9] on icon "go back" at bounding box center [30, 9] width 8 height 8
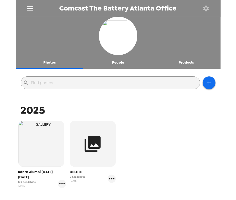
click at [32, 7] on icon "menu" at bounding box center [30, 8] width 8 height 8
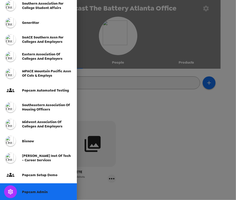
scroll to position [93, 0]
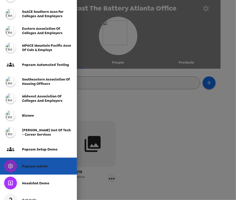
click at [40, 165] on span "Popcam Admin" at bounding box center [35, 166] width 26 height 4
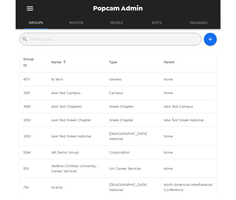
click at [107, 35] on div "​" at bounding box center [110, 39] width 182 height 13
click at [108, 41] on input "text" at bounding box center [114, 39] width 169 height 8
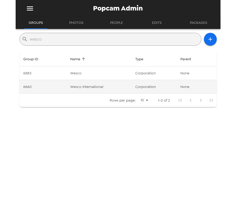
type input "wesco"
click at [91, 88] on td "Wesco International" at bounding box center [98, 87] width 65 height 14
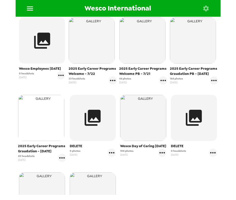
scroll to position [93, 0]
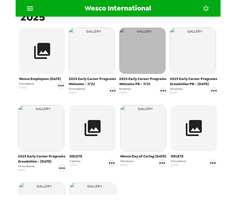
click at [139, 65] on img "button" at bounding box center [142, 51] width 46 height 46
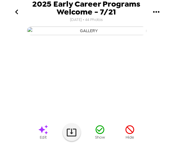
scroll to position [0, 108]
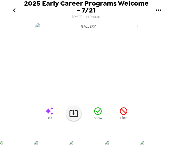
click at [14, 9] on icon "go back" at bounding box center [14, 10] width 3 height 4
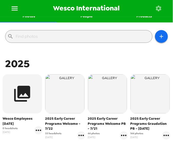
scroll to position [51, 0]
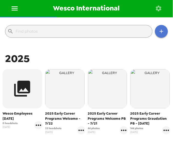
click at [159, 34] on icon "button" at bounding box center [161, 31] width 6 height 6
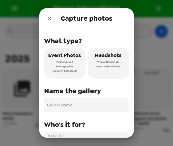
click at [48, 18] on icon "close" at bounding box center [50, 19] width 4 height 4
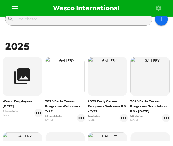
scroll to position [68, 0]
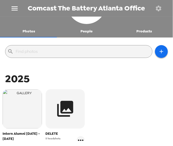
scroll to position [85, 0]
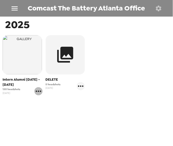
click at [39, 90] on icon "gallery menu" at bounding box center [38, 92] width 8 height 8
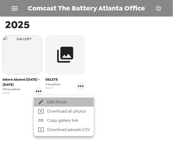
click at [52, 100] on span "Edit Shoot" at bounding box center [68, 102] width 42 height 6
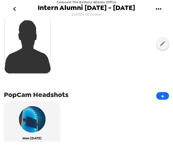
scroll to position [51, 0]
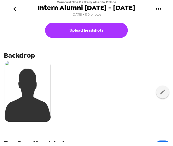
click at [15, 8] on icon "go back" at bounding box center [14, 9] width 8 height 8
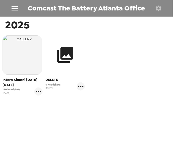
scroll to position [85, 0]
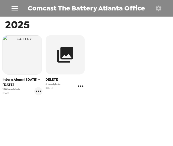
click at [82, 87] on icon "gallery menu" at bounding box center [81, 86] width 8 height 8
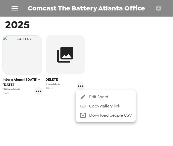
click at [101, 96] on span "Edit Shoot" at bounding box center [110, 97] width 42 height 6
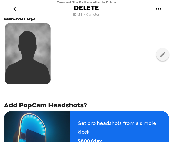
scroll to position [130, 0]
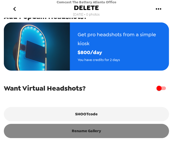
click at [94, 132] on button "Rename Gallery" at bounding box center [86, 131] width 165 height 14
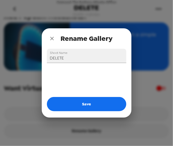
click at [0, 54] on html "Comcast The Battery Atlanta Office DELETE [DATE] • 0 photos Upload headshots Ba…" at bounding box center [86, 73] width 173 height 146
type input "V"
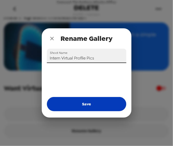
click at [86, 107] on button "Save" at bounding box center [86, 104] width 79 height 14
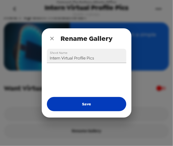
type input "DELETE"
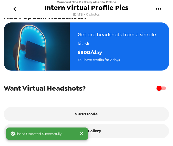
click at [159, 90] on input "checkbox" at bounding box center [158, 89] width 29 height 10
checkbox input "true"
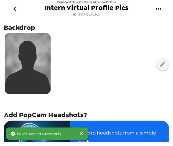
scroll to position [11, 0]
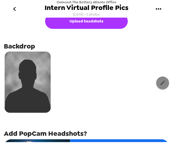
click at [161, 83] on icon "button" at bounding box center [162, 83] width 6 height 6
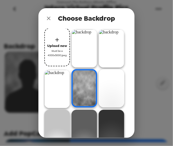
click at [85, 38] on img at bounding box center [84, 48] width 26 height 38
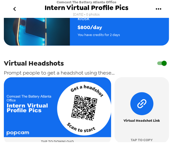
scroll to position [154, 0]
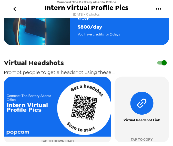
click at [12, 7] on icon "go back" at bounding box center [14, 9] width 8 height 8
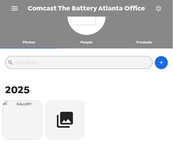
scroll to position [51, 0]
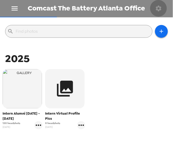
click at [159, 6] on icon "button" at bounding box center [159, 8] width 6 height 6
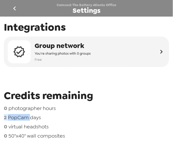
drag, startPoint x: 30, startPoint y: 118, endPoint x: 0, endPoint y: 117, distance: 30.2
click at [0, 117] on html "Comcast The Battery Atlanta Office Settings Integrations Group network You're s…" at bounding box center [86, 73] width 173 height 146
drag, startPoint x: 26, startPoint y: 119, endPoint x: 33, endPoint y: 124, distance: 8.6
click at [26, 119] on span "PopCam days" at bounding box center [24, 117] width 33 height 7
click at [36, 117] on span "PopCam days" at bounding box center [24, 117] width 33 height 7
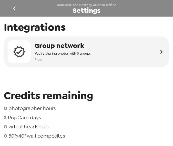
click at [15, 6] on icon "go back" at bounding box center [14, 8] width 8 height 8
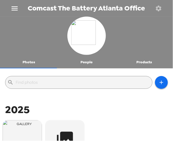
click at [16, 9] on icon "menu" at bounding box center [14, 8] width 8 height 8
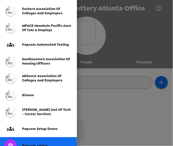
scroll to position [154, 0]
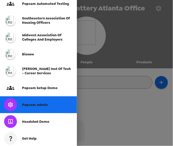
click at [38, 106] on span "Popcam Admin" at bounding box center [35, 105] width 26 height 4
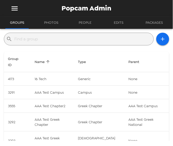
click at [73, 35] on input "text" at bounding box center [82, 39] width 137 height 8
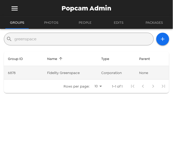
type input "greenspace"
click at [74, 76] on td "Fidelity Greenspace" at bounding box center [70, 73] width 54 height 14
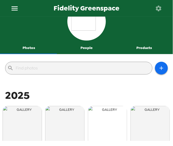
scroll to position [85, 0]
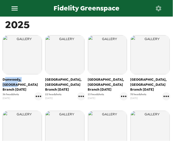
drag, startPoint x: 5, startPoint y: 80, endPoint x: 35, endPoint y: 80, distance: 30.2
click at [35, 80] on span "Dunwoody, [GEOGRAPHIC_DATA] Branch [DATE]" at bounding box center [23, 84] width 40 height 15
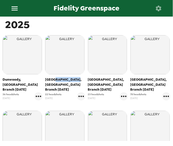
drag, startPoint x: 53, startPoint y: 79, endPoint x: 97, endPoint y: 81, distance: 43.6
click at [73, 79] on span "[GEOGRAPHIC_DATA], [GEOGRAPHIC_DATA] Branch [DATE]" at bounding box center [65, 84] width 40 height 15
drag, startPoint x: 99, startPoint y: 81, endPoint x: 119, endPoint y: 81, distance: 20.2
click at [119, 81] on span "[GEOGRAPHIC_DATA], [GEOGRAPHIC_DATA] Branch [DATE]" at bounding box center [108, 84] width 40 height 15
click at [106, 78] on span "[GEOGRAPHIC_DATA], [GEOGRAPHIC_DATA] Branch [DATE]" at bounding box center [108, 84] width 40 height 15
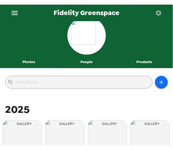
scroll to position [0, 0]
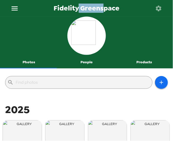
drag, startPoint x: 79, startPoint y: 9, endPoint x: 102, endPoint y: 10, distance: 23.8
click at [102, 10] on span "Fidelity Greenspace" at bounding box center [86, 8] width 66 height 7
click at [110, 12] on span "Fidelity Greenspace" at bounding box center [86, 8] width 66 height 7
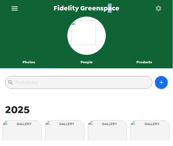
click at [105, 11] on span "Fidelity Greenspace" at bounding box center [86, 8] width 66 height 7
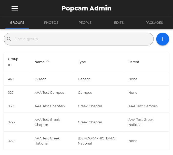
click at [38, 42] on input "text" at bounding box center [82, 39] width 137 height 8
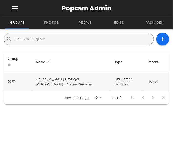
type input "[US_STATE] grain"
click at [72, 75] on td "Uni of [US_STATE] Grainger [PERSON_NAME] - Career Services" at bounding box center [71, 81] width 79 height 19
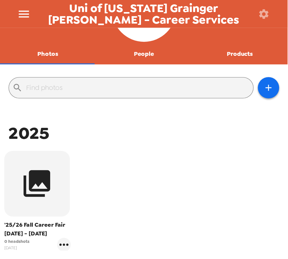
scroll to position [85, 0]
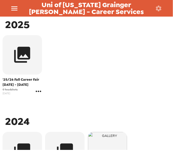
click at [40, 92] on icon "gallery menu" at bounding box center [38, 91] width 5 height 1
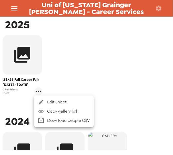
click at [66, 102] on span "Edit Shoot" at bounding box center [68, 102] width 42 height 6
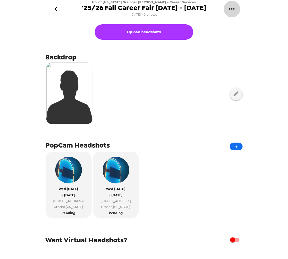
click at [172, 9] on icon "gallery menu" at bounding box center [231, 8] width 5 height 1
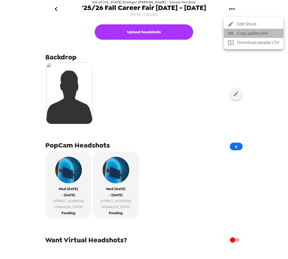
click at [172, 34] on span "Copy gallery link" at bounding box center [258, 33] width 42 height 6
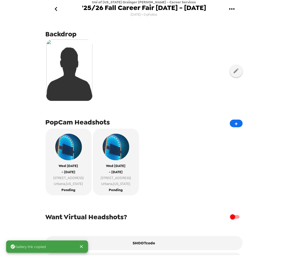
scroll to position [43, 0]
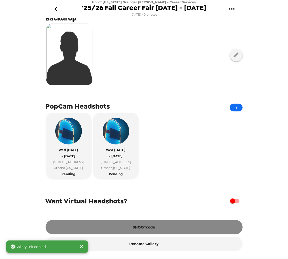
click at [134, 146] on button "SHOOTcode" at bounding box center [144, 227] width 197 height 14
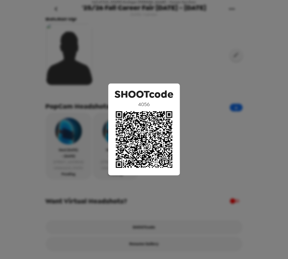
click at [172, 71] on div "SHOOTcode 4056" at bounding box center [144, 129] width 288 height 259
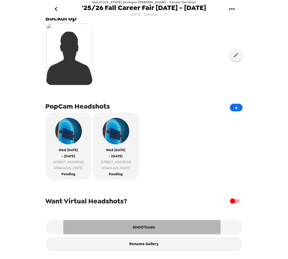
click at [129, 146] on div "Want Virtual Headshots?" at bounding box center [144, 201] width 197 height 10
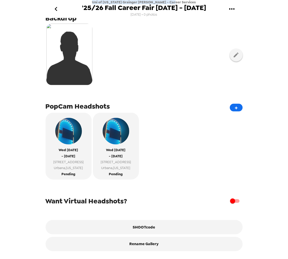
drag, startPoint x: 180, startPoint y: 2, endPoint x: 106, endPoint y: 2, distance: 74.5
click at [106, 2] on div "Uni of [US_STATE] Grainger [PERSON_NAME] - Career Services '25/26 Fall Career F…" at bounding box center [144, 9] width 124 height 18
copy span "Uni of [US_STATE] Grainger [PERSON_NAME] - Career Services"
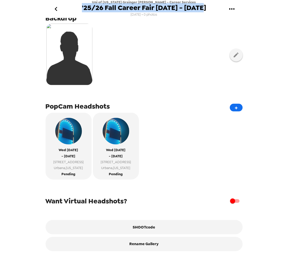
drag, startPoint x: 205, startPoint y: 8, endPoint x: 82, endPoint y: 10, distance: 122.8
click at [82, 10] on div "Uni of [US_STATE] Grainger [PERSON_NAME] - Career Services '25/26 Fall Career F…" at bounding box center [144, 9] width 205 height 18
click at [172, 8] on button "gallery menu" at bounding box center [232, 9] width 17 height 17
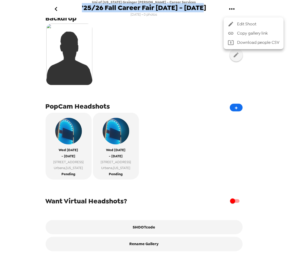
click at [172, 34] on span "Copy gallery link" at bounding box center [258, 33] width 42 height 6
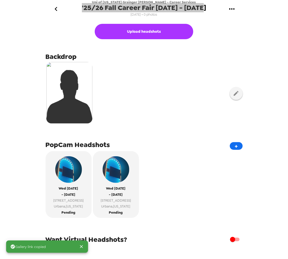
scroll to position [0, 0]
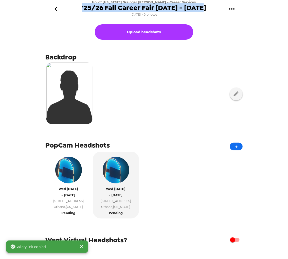
click at [80, 146] on button "[DATE] - [DATE] [STREET_ADDRESS][US_STATE] Pending" at bounding box center [69, 184] width 46 height 67
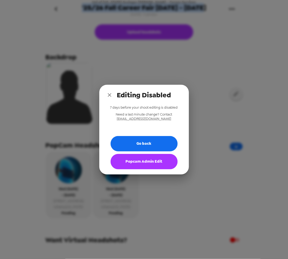
click at [145, 146] on button "Popcam Admin Edit" at bounding box center [144, 161] width 67 height 15
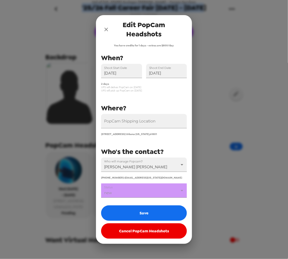
click at [145, 146] on body "Uni of [US_STATE] Grainger [PERSON_NAME] - Career Services '25/26 Fall Career F…" at bounding box center [144, 129] width 288 height 259
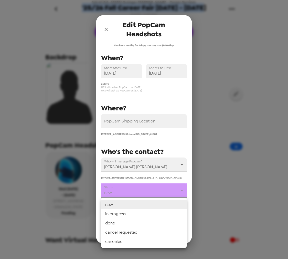
click at [141, 146] on li "in progress" at bounding box center [144, 213] width 86 height 9
type input "in progress"
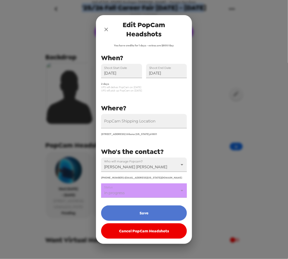
click at [137, 146] on button "Save" at bounding box center [144, 212] width 86 height 15
